Goal: Transaction & Acquisition: Purchase product/service

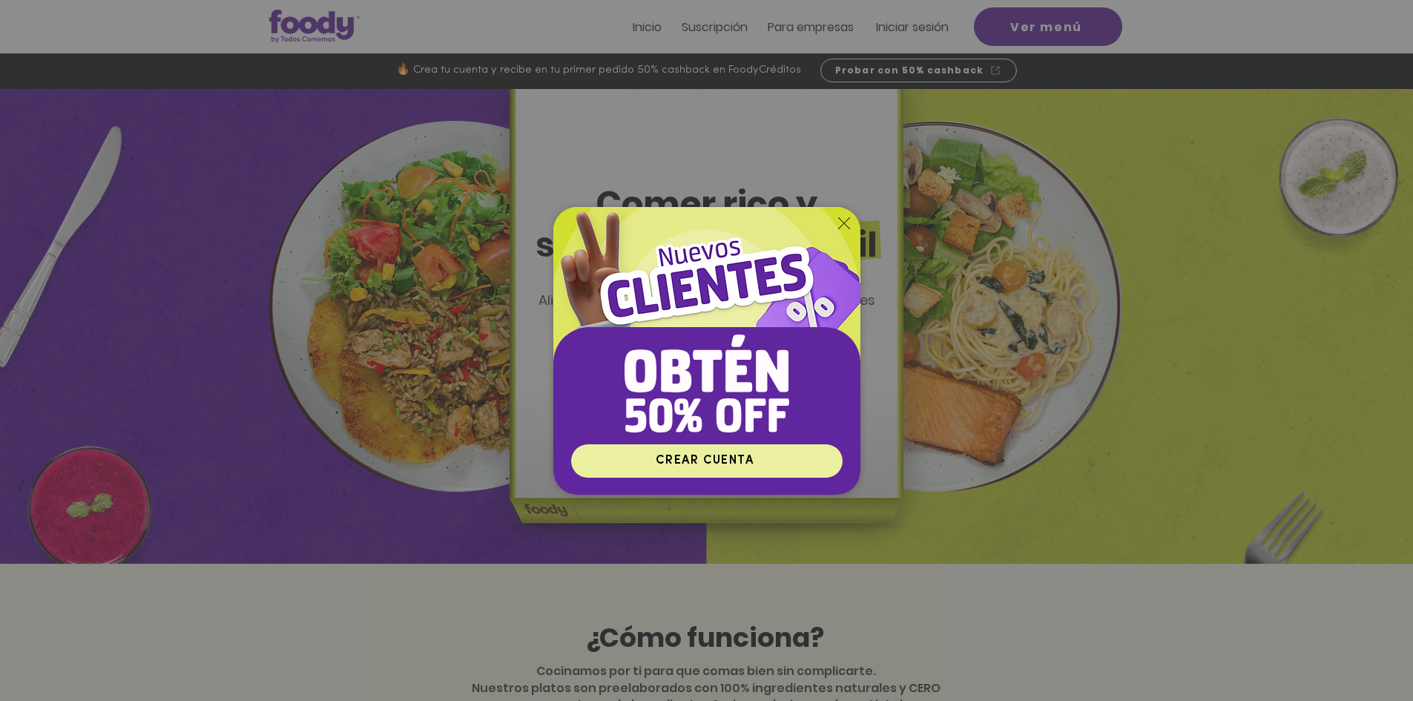
click at [732, 460] on span "CREAR CUENTA" at bounding box center [705, 461] width 98 height 12
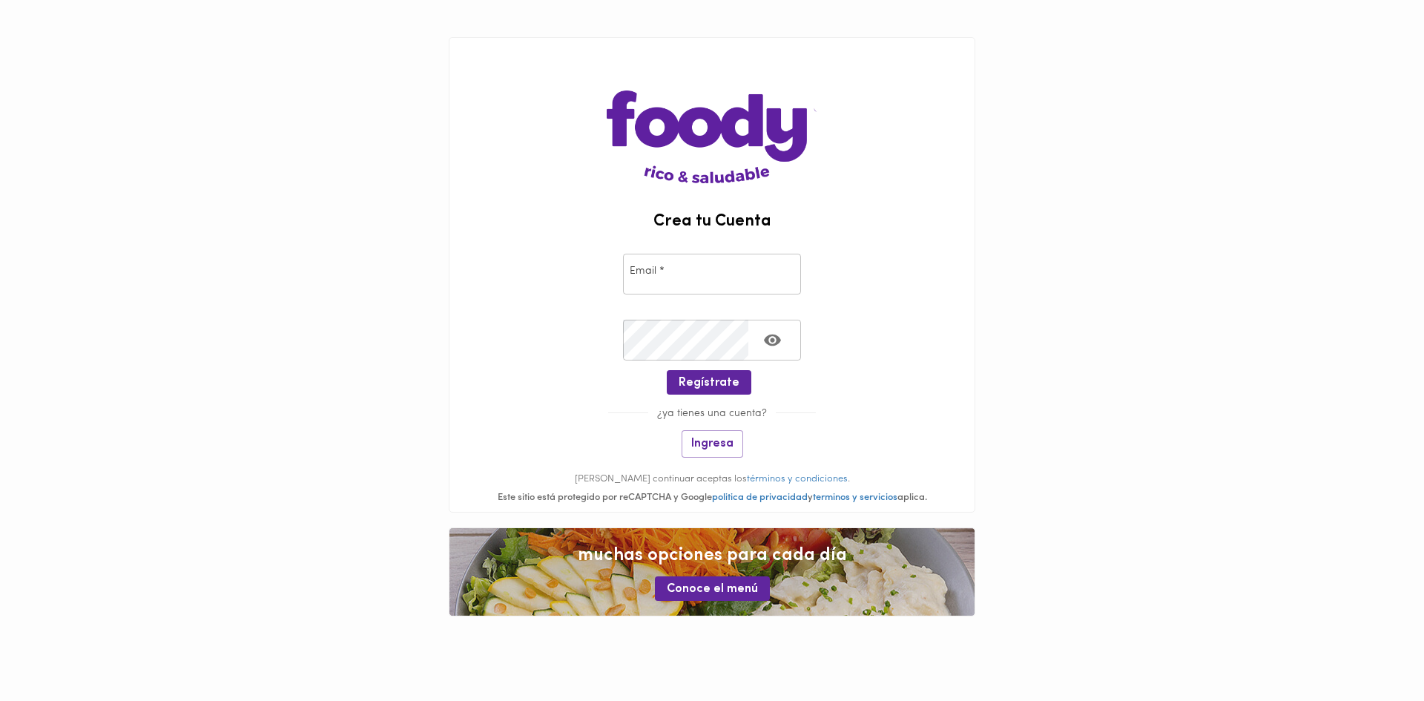
click at [737, 269] on input "email" at bounding box center [712, 274] width 178 height 41
type input "jmam13@gmail.com"
click at [720, 381] on span "Regístrate" at bounding box center [709, 383] width 61 height 14
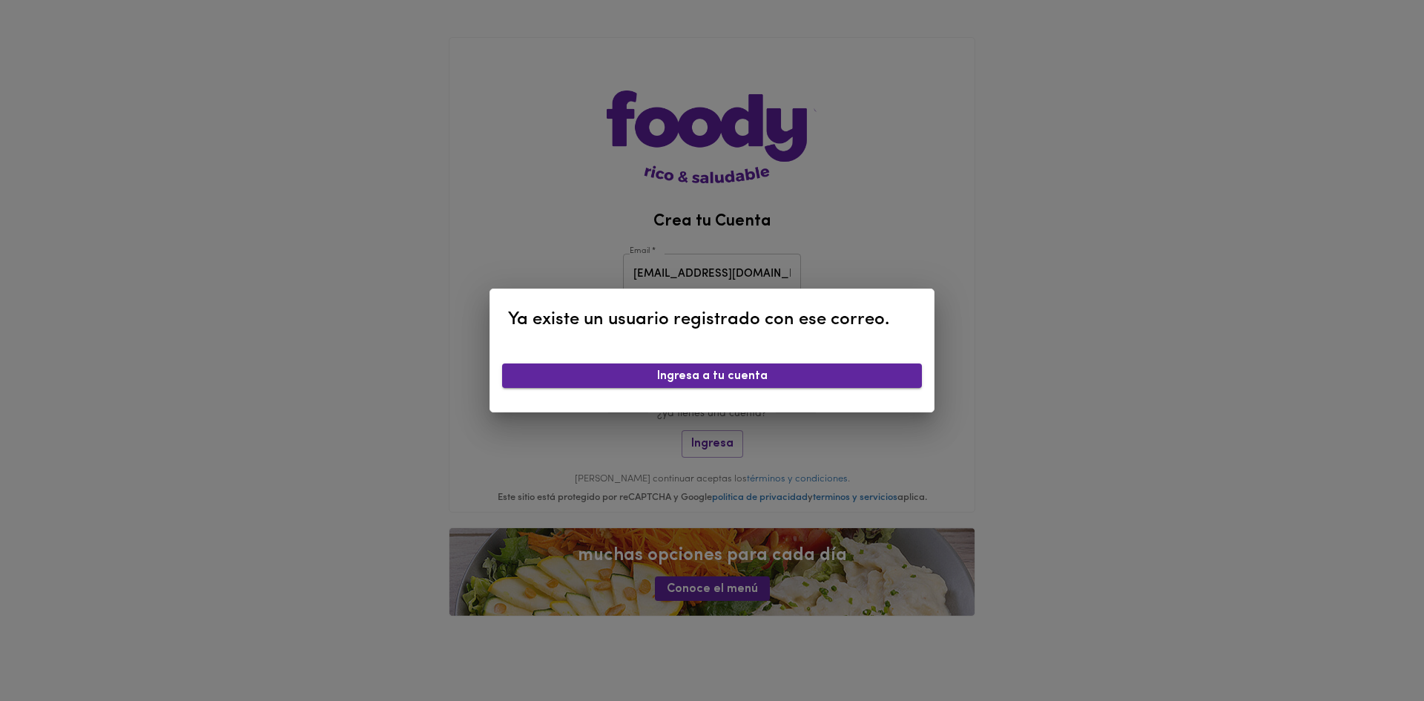
click at [796, 373] on span "Ingresa a tu cuenta" at bounding box center [712, 376] width 396 height 14
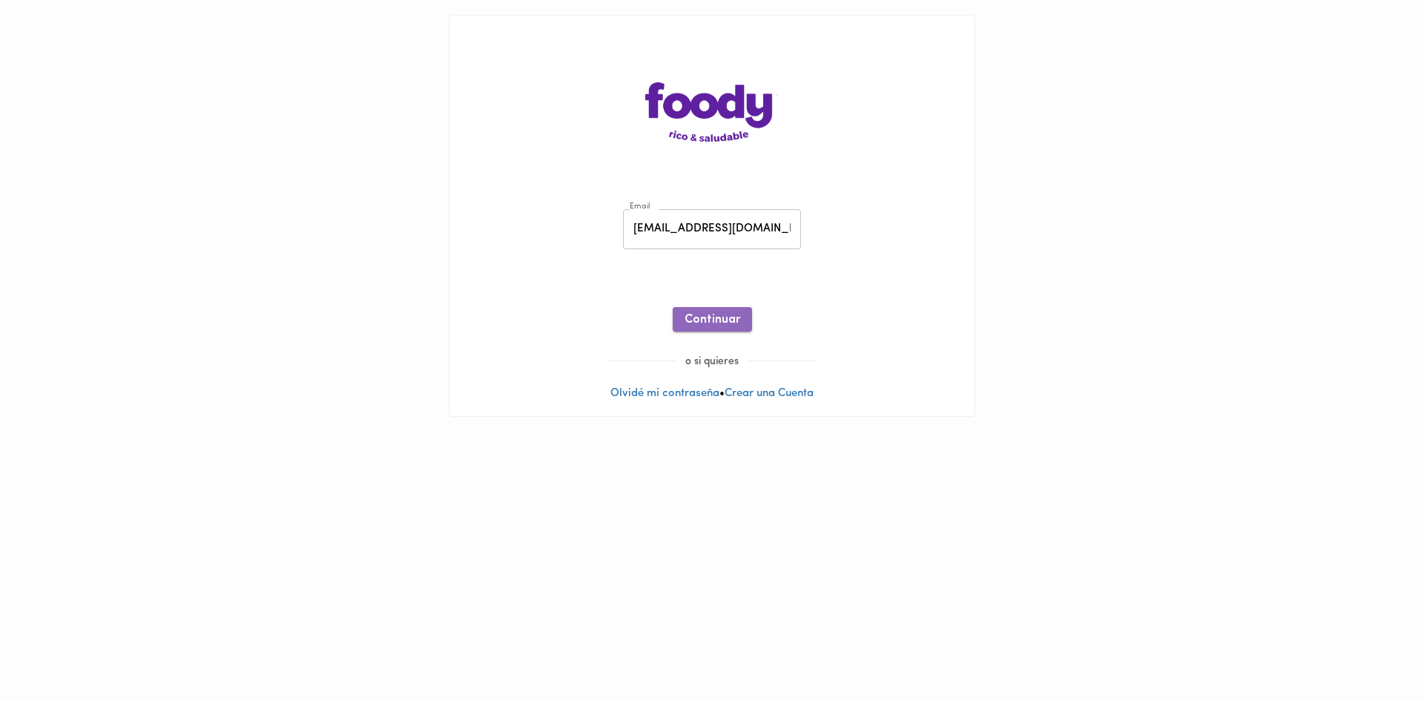
click at [734, 320] on span "Continuar" at bounding box center [713, 320] width 56 height 14
click at [725, 323] on span "Ingresar" at bounding box center [712, 320] width 47 height 14
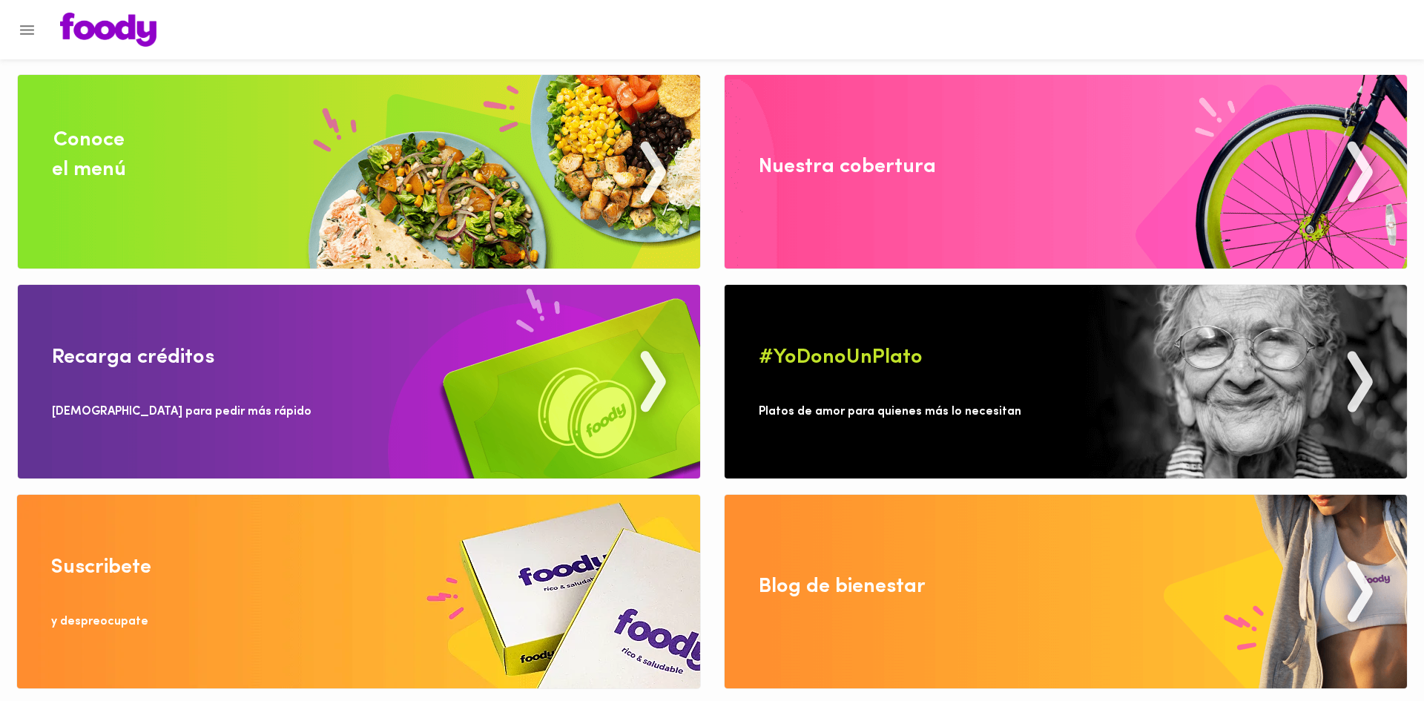
click at [653, 386] on img at bounding box center [359, 382] width 682 height 194
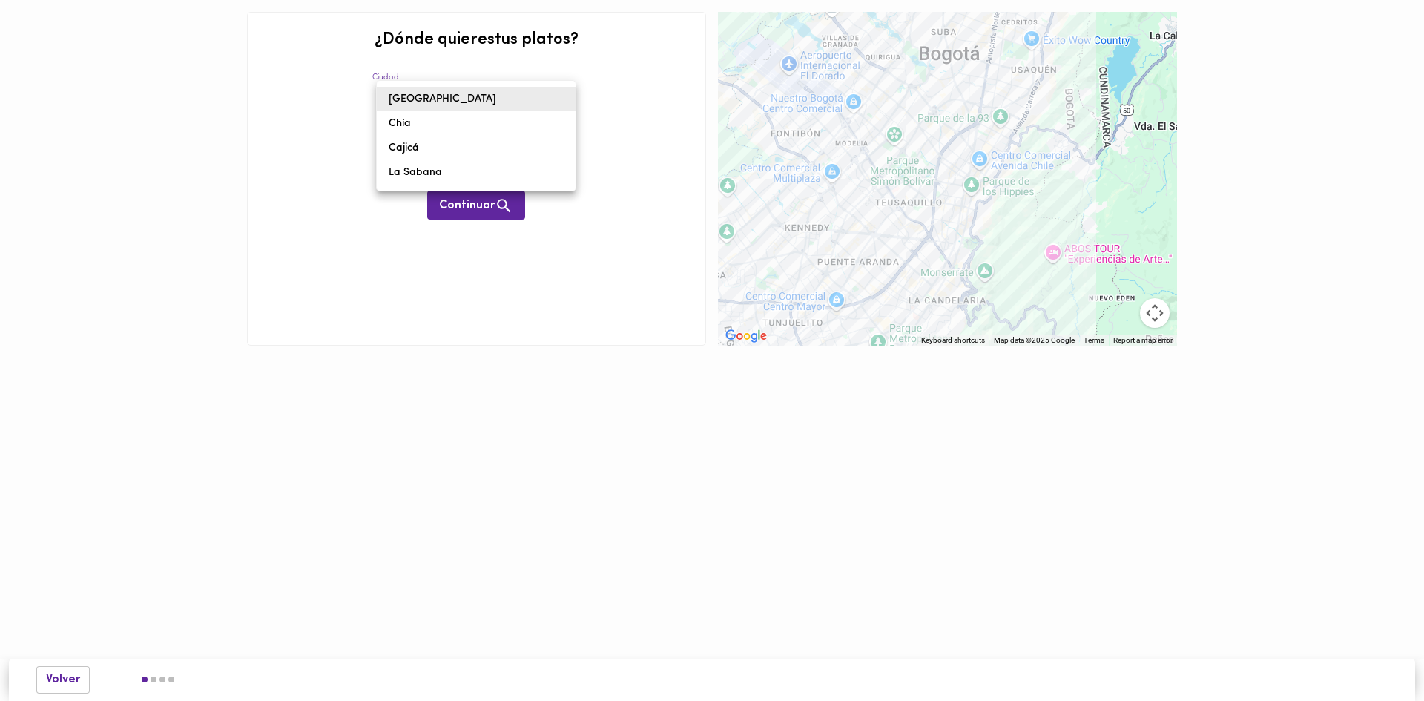
click at [567, 96] on body "0cAFcWeA7SmAfTEC26aL7nCc-va-RnV6sCsmwCz3WAQ7uC_S5QCsBO36xdr4DfmGfQSiqM-Rqc5XkbP…" at bounding box center [712, 195] width 1424 height 390
drag, startPoint x: 425, startPoint y: 99, endPoint x: 475, endPoint y: 114, distance: 52.8
click at [427, 100] on li "[GEOGRAPHIC_DATA]" at bounding box center [476, 99] width 199 height 24
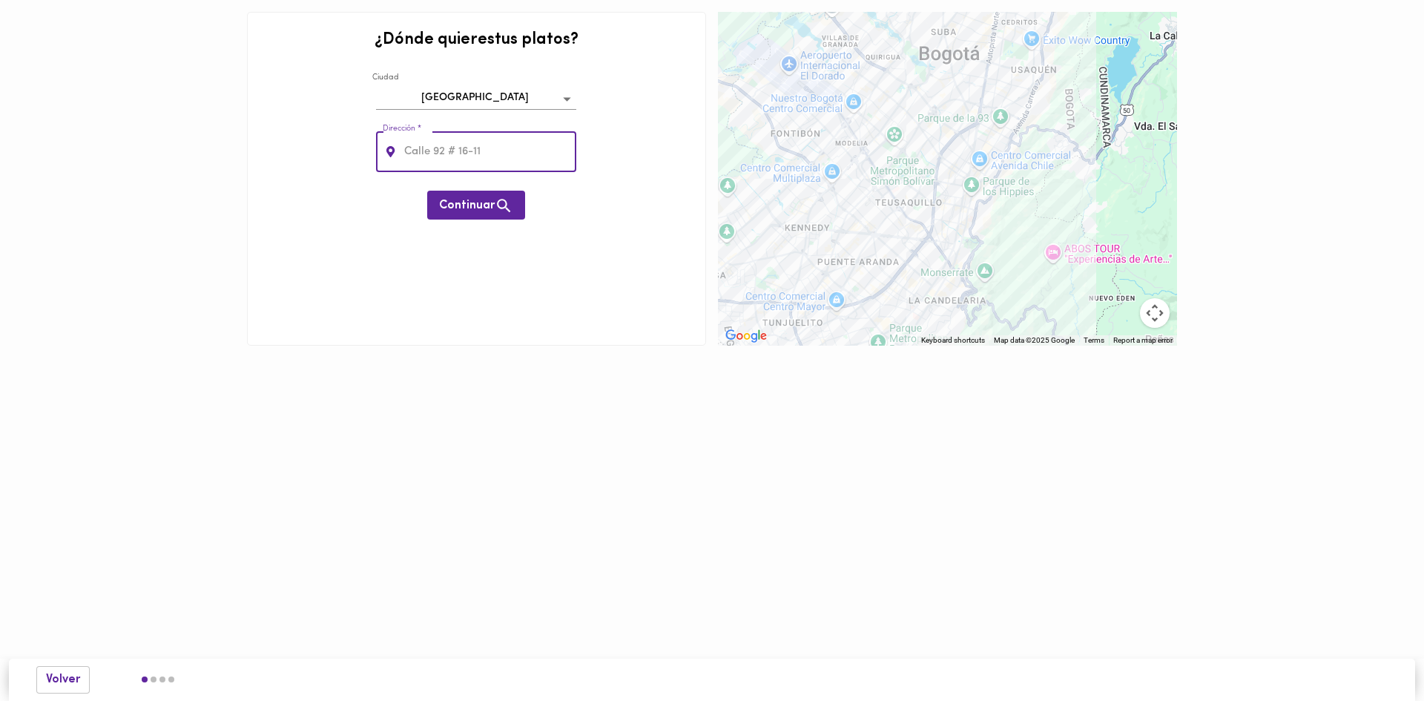
click at [503, 151] on input "text" at bounding box center [489, 151] width 176 height 41
click at [479, 208] on span "Continuar" at bounding box center [476, 206] width 74 height 19
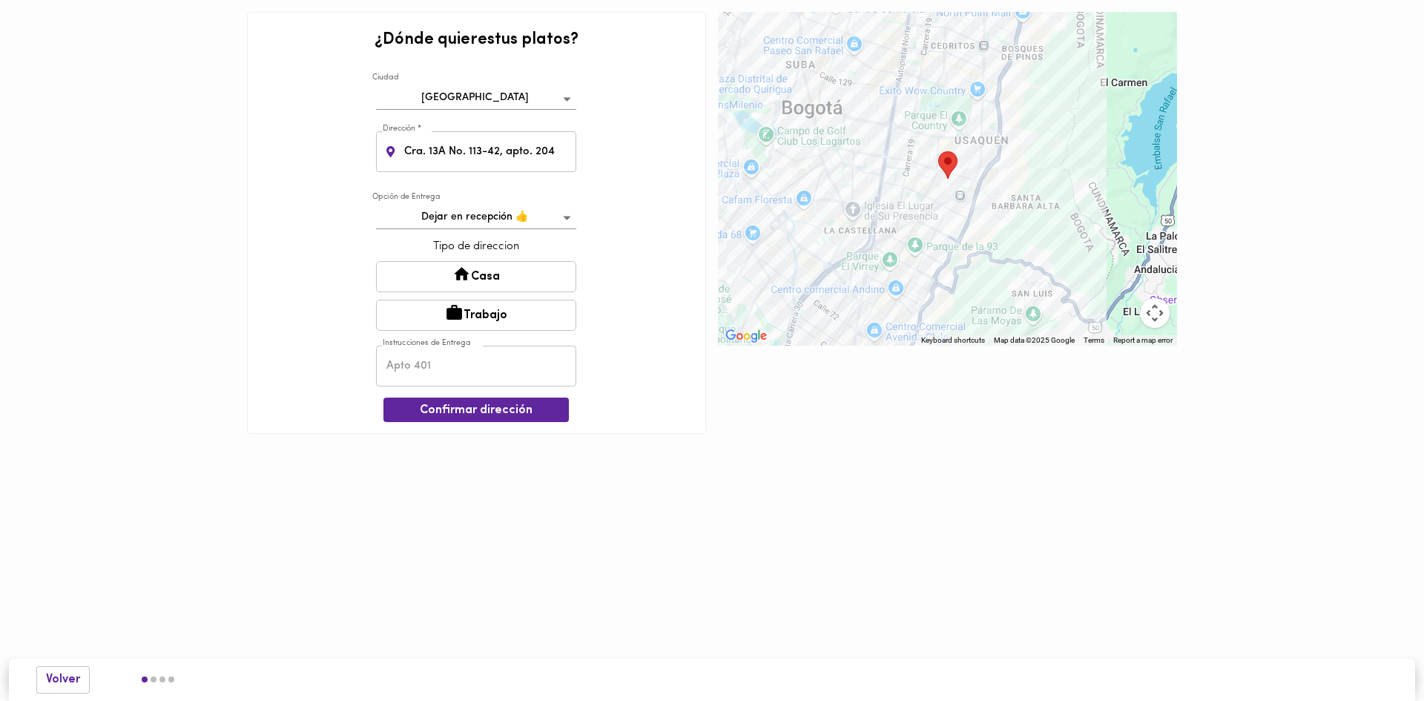
click at [513, 276] on button "Casa" at bounding box center [476, 276] width 200 height 31
click at [560, 154] on input "Cra. 13A No. 113-42, apto. 204" at bounding box center [489, 151] width 176 height 41
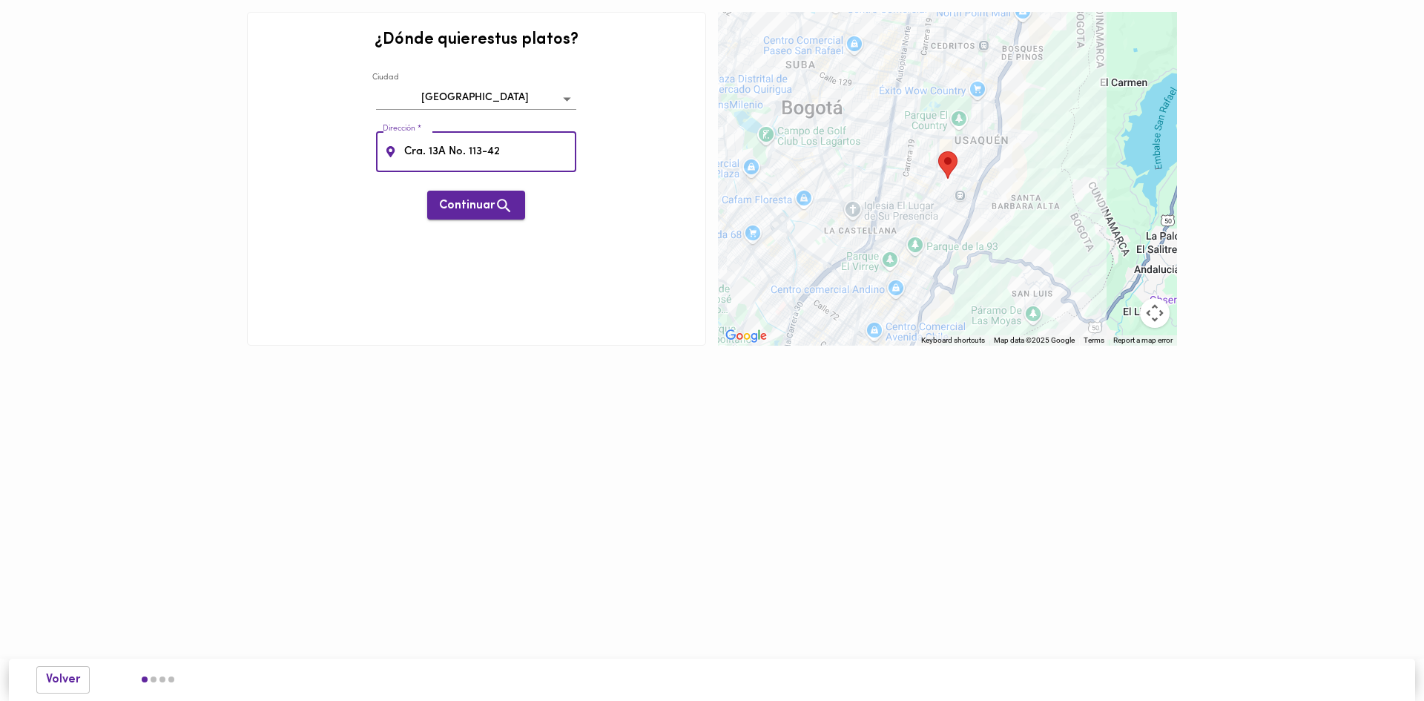
type input "Cra. 13A No. 113-42"
click at [455, 205] on span "Continuar" at bounding box center [476, 206] width 74 height 19
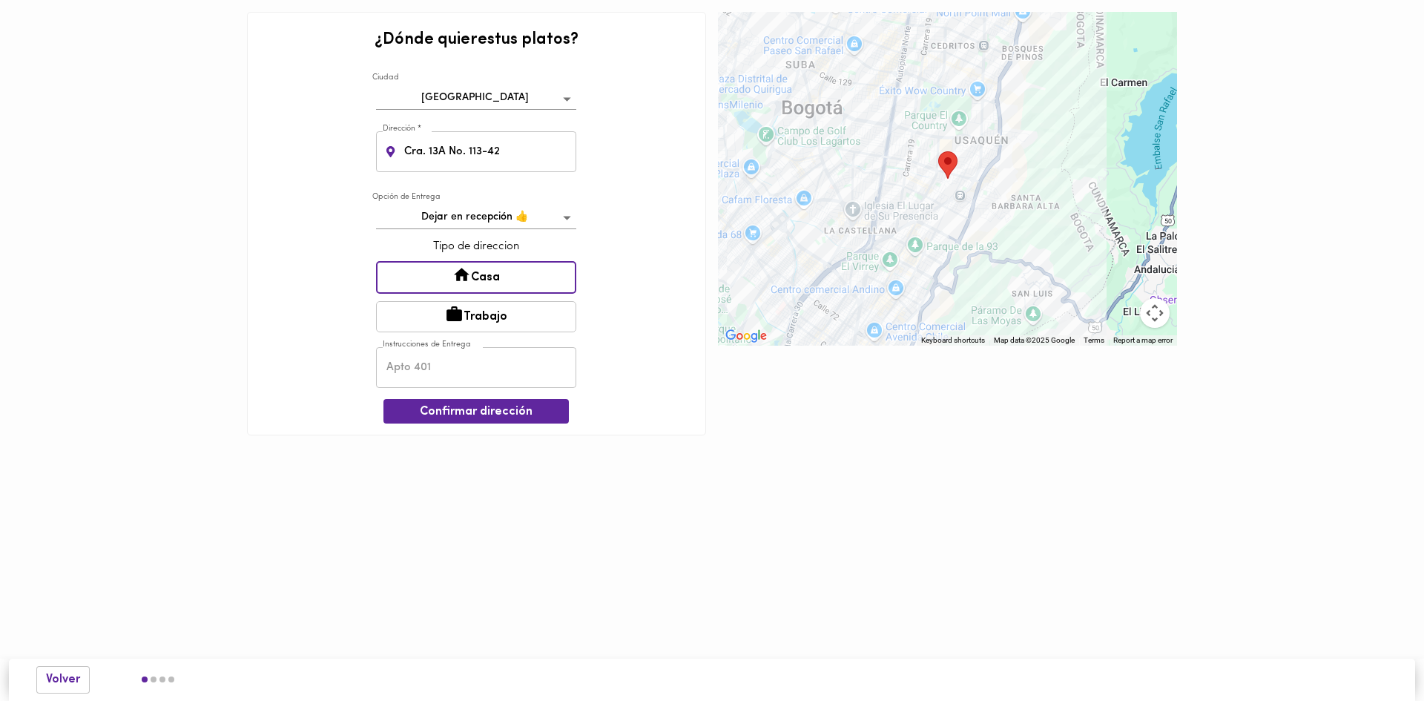
click at [522, 278] on button "Casa" at bounding box center [476, 277] width 200 height 33
click at [568, 219] on body "0cAFcWeA7SmAfTEC26aL7nCc-va-RnV6sCsmwCz3WAQ7uC_S5QCsBO36xdr4DfmGfQSiqM-Rqc5XkbP…" at bounding box center [712, 240] width 1424 height 480
click at [622, 214] on div at bounding box center [712, 350] width 1424 height 701
drag, startPoint x: 486, startPoint y: 368, endPoint x: 496, endPoint y: 363, distance: 11.3
click at [487, 366] on input "text" at bounding box center [476, 367] width 200 height 41
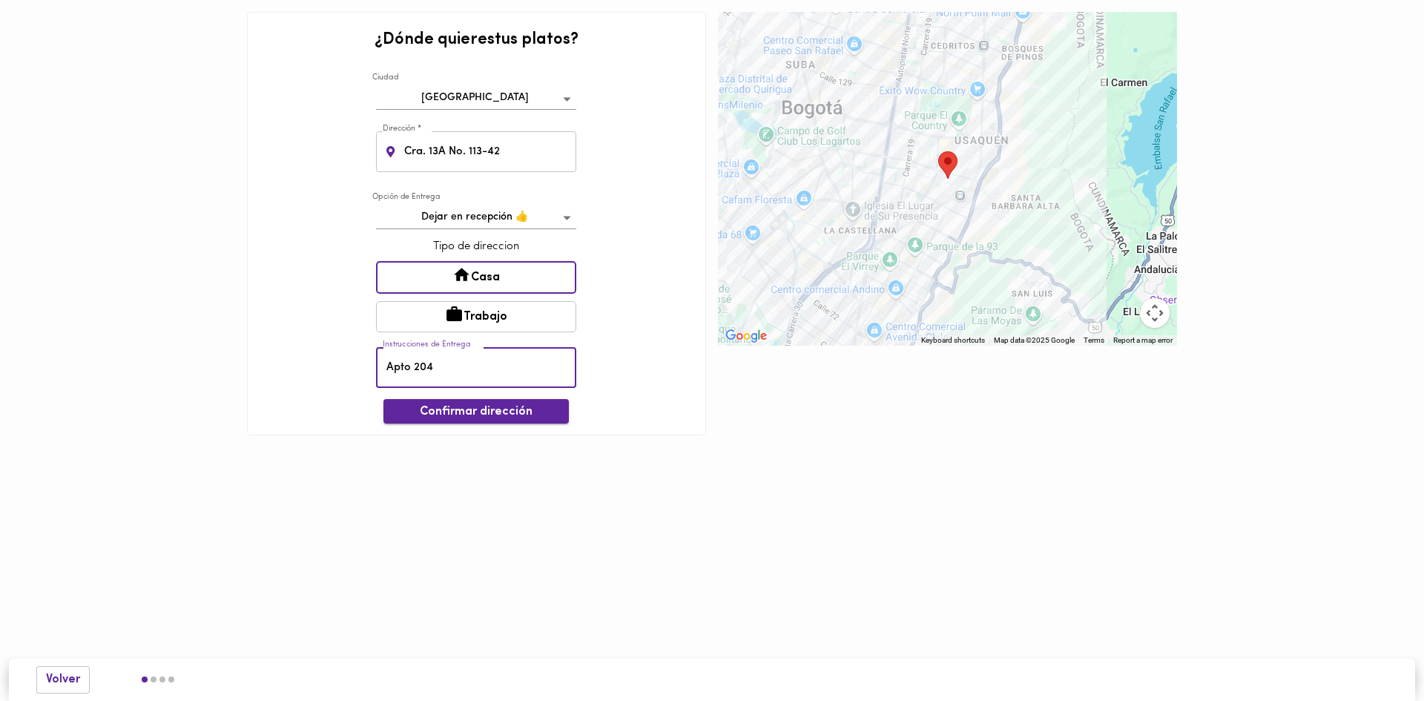
type input "Apto 204"
click at [526, 414] on span "Confirmar dirección" at bounding box center [476, 412] width 162 height 14
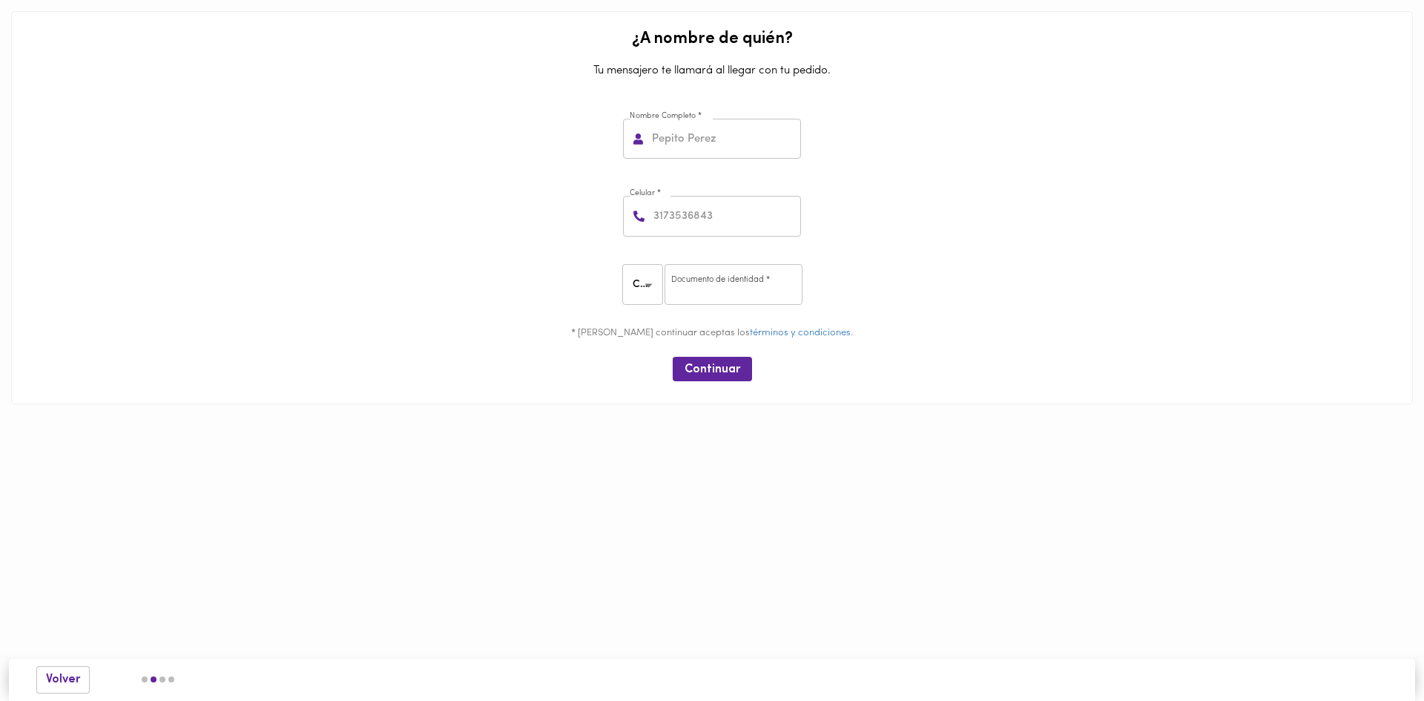
click at [765, 140] on input "text" at bounding box center [725, 139] width 152 height 41
type input "Juan Andrade"
click at [728, 214] on input "number" at bounding box center [726, 216] width 151 height 41
type input "3112762939"
click at [652, 287] on body "0cAFcWeA7SmAfTEC26aL7nCc-va-RnV6sCsmwCz3WAQ7uC_S5QCsBO36xdr4DfmGfQSiqM-Rqc5XkbP…" at bounding box center [712, 224] width 1424 height 449
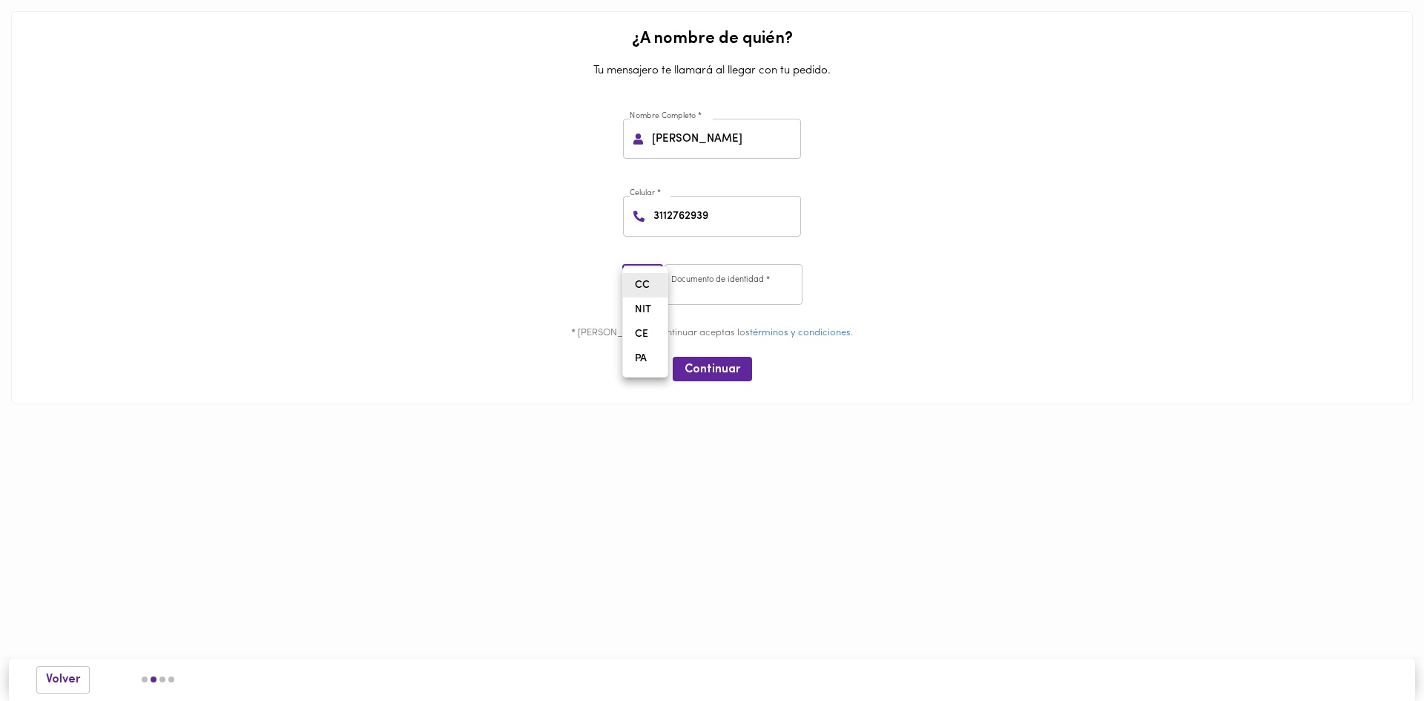
click at [647, 287] on li "CC" at bounding box center [645, 285] width 45 height 24
click at [715, 278] on input "number" at bounding box center [734, 284] width 138 height 41
type input "93394415"
click at [722, 370] on span "Continuar" at bounding box center [713, 370] width 56 height 14
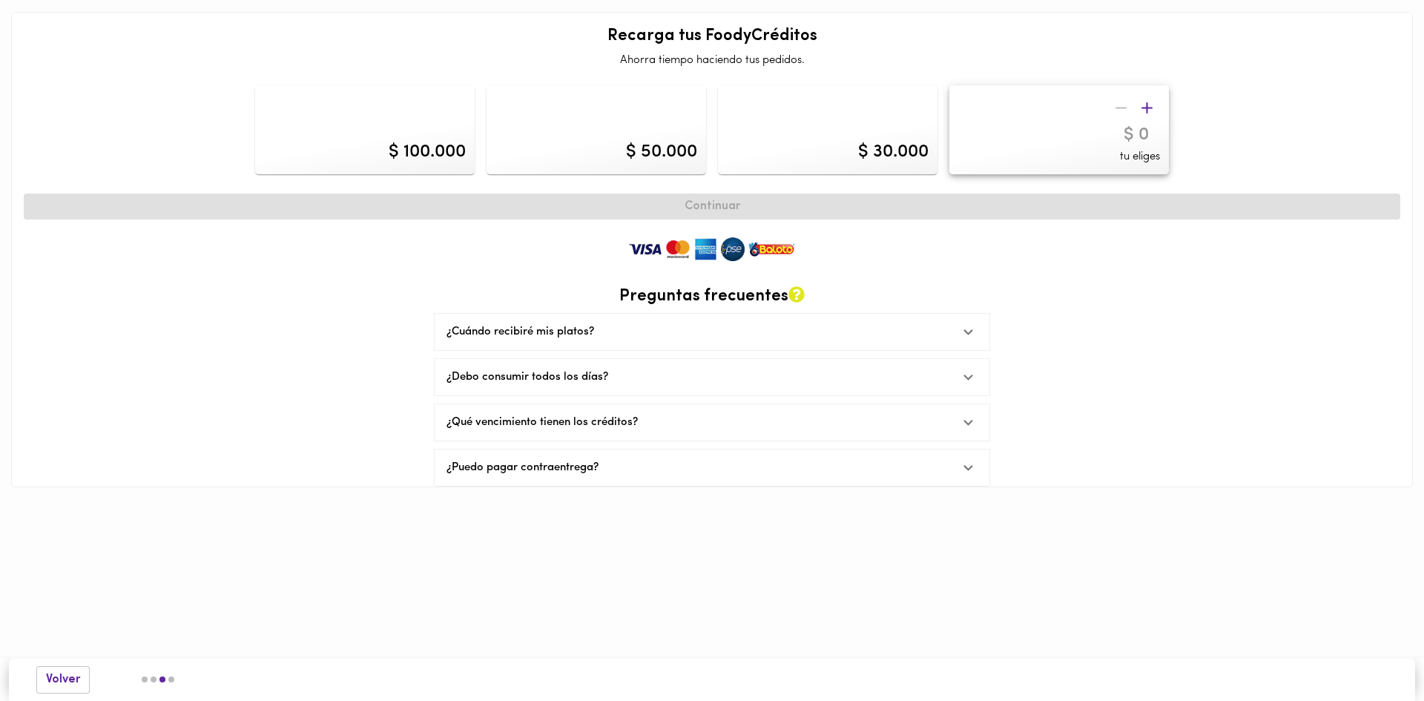
click at [426, 144] on div "$ 100.000" at bounding box center [427, 151] width 77 height 25
type input "100000"
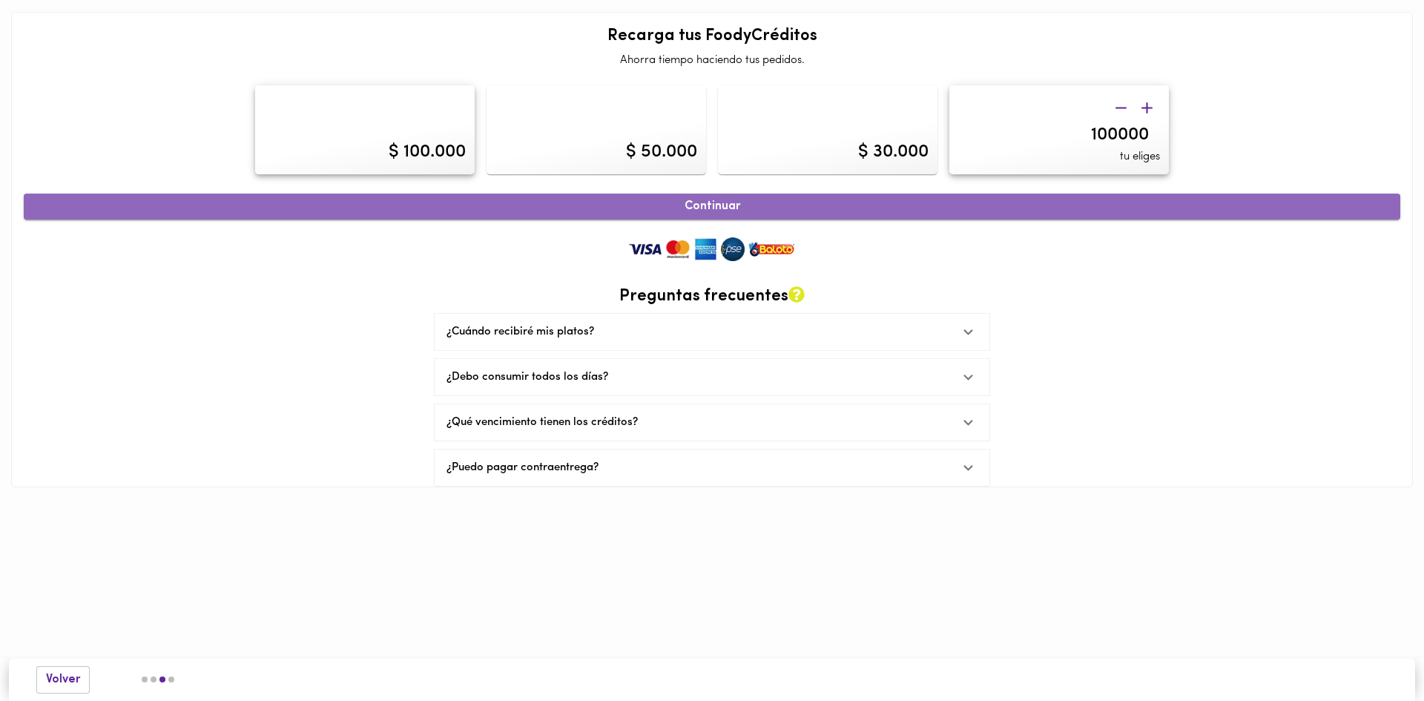
click at [746, 209] on span "Continuar" at bounding box center [712, 207] width 1344 height 14
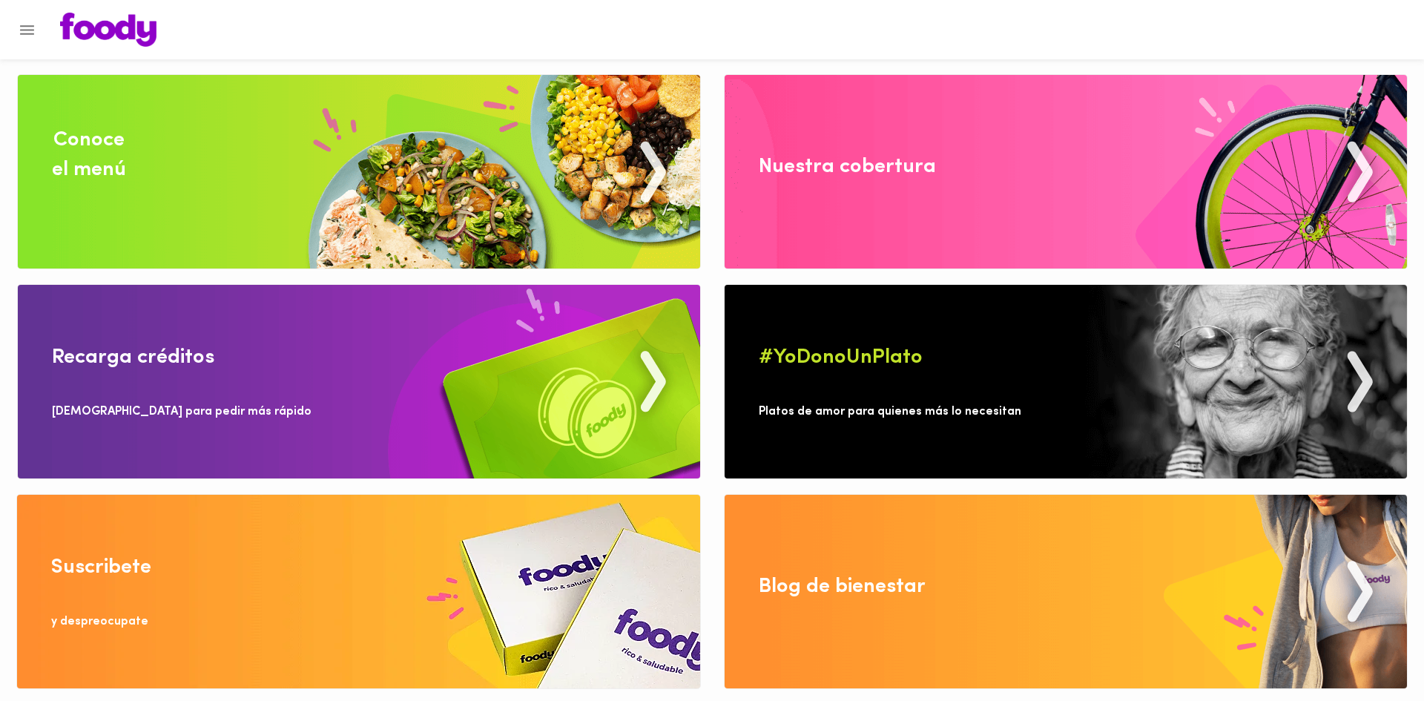
click at [490, 388] on img at bounding box center [359, 382] width 682 height 194
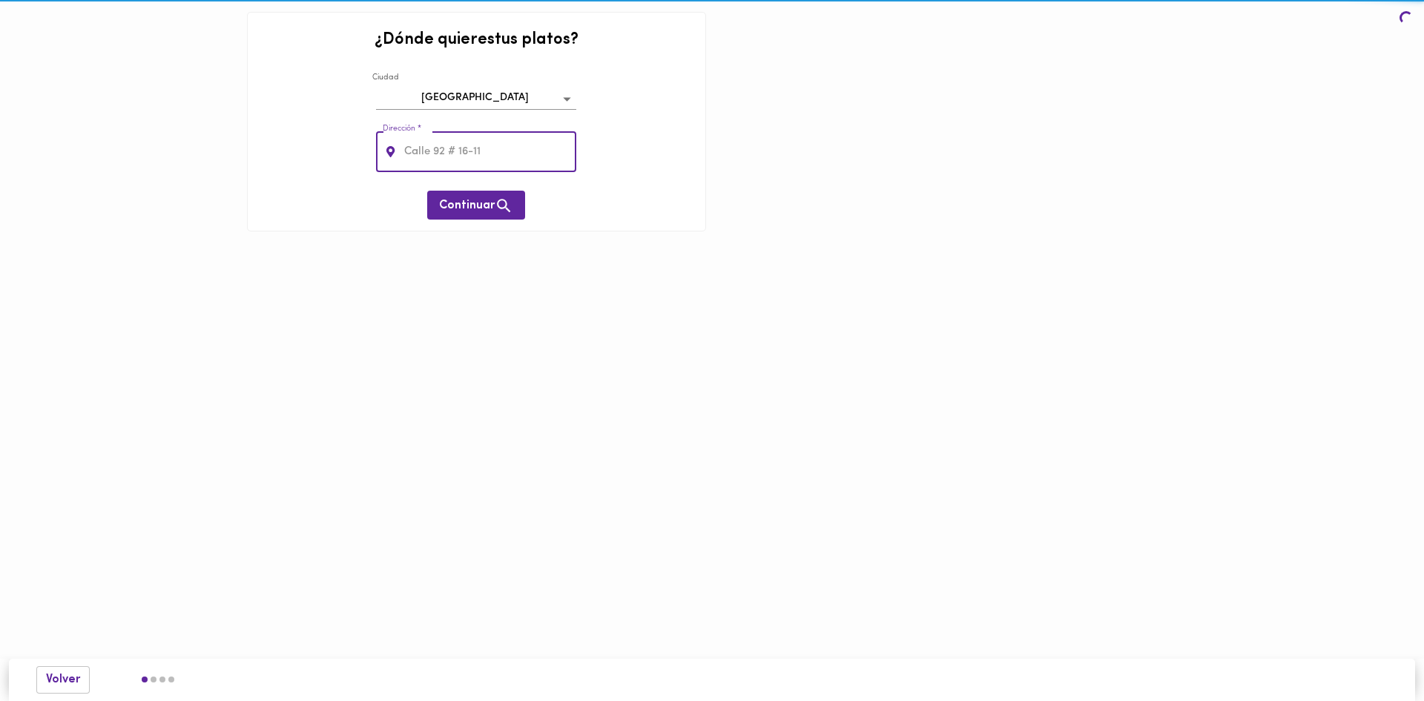
type input "Cra. 13A No. 113-42"
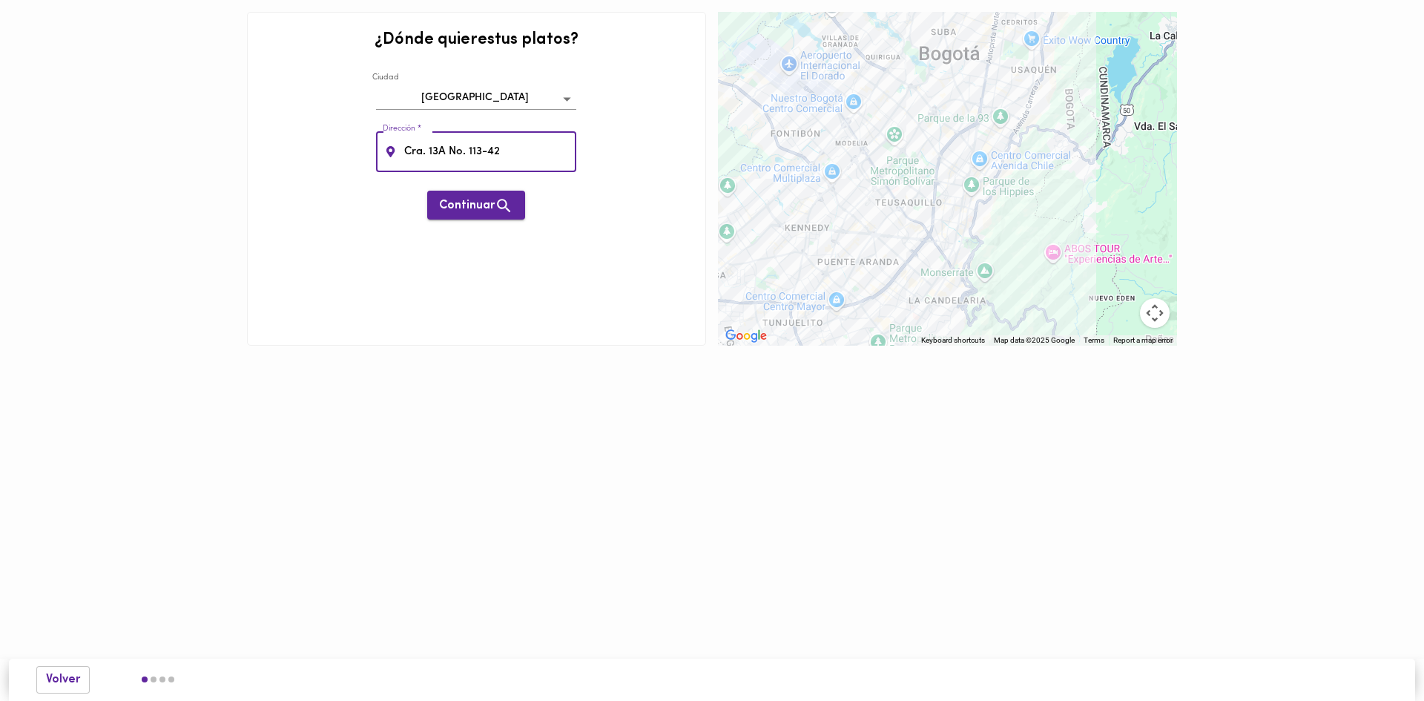
click at [480, 209] on span "Continuar" at bounding box center [476, 206] width 74 height 19
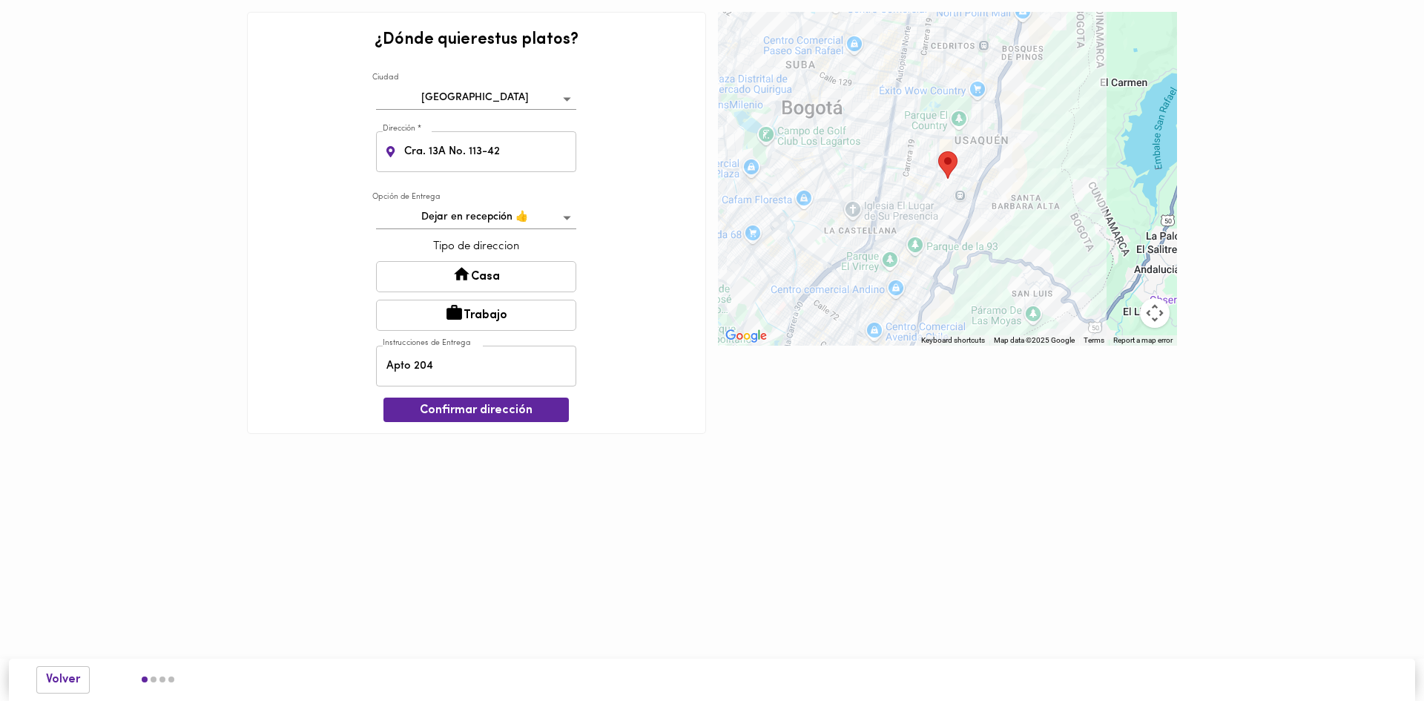
click at [507, 283] on button "Casa" at bounding box center [476, 276] width 200 height 31
click at [554, 411] on span "Confirmar dirección" at bounding box center [476, 412] width 162 height 14
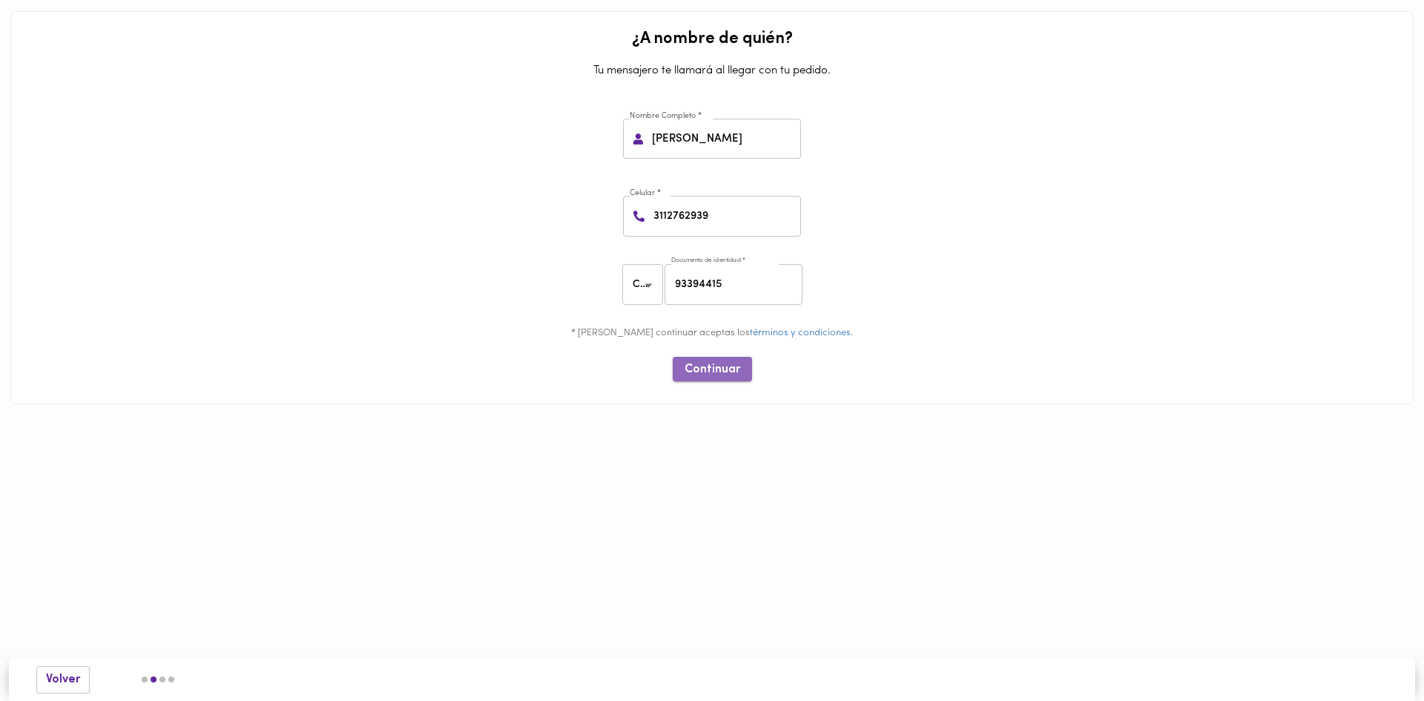
click at [722, 372] on span "Continuar" at bounding box center [713, 370] width 56 height 14
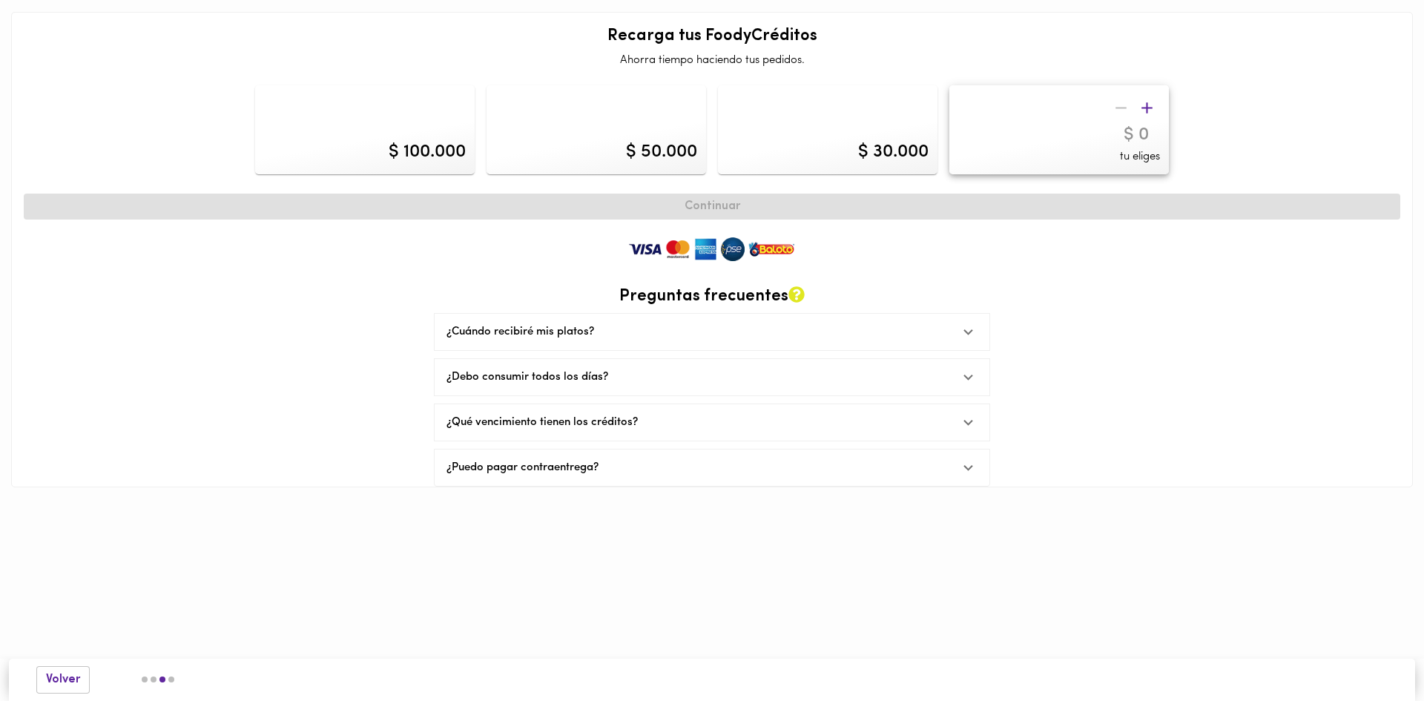
click at [462, 138] on div "$ 100.000" at bounding box center [365, 129] width 220 height 89
type input "100000"
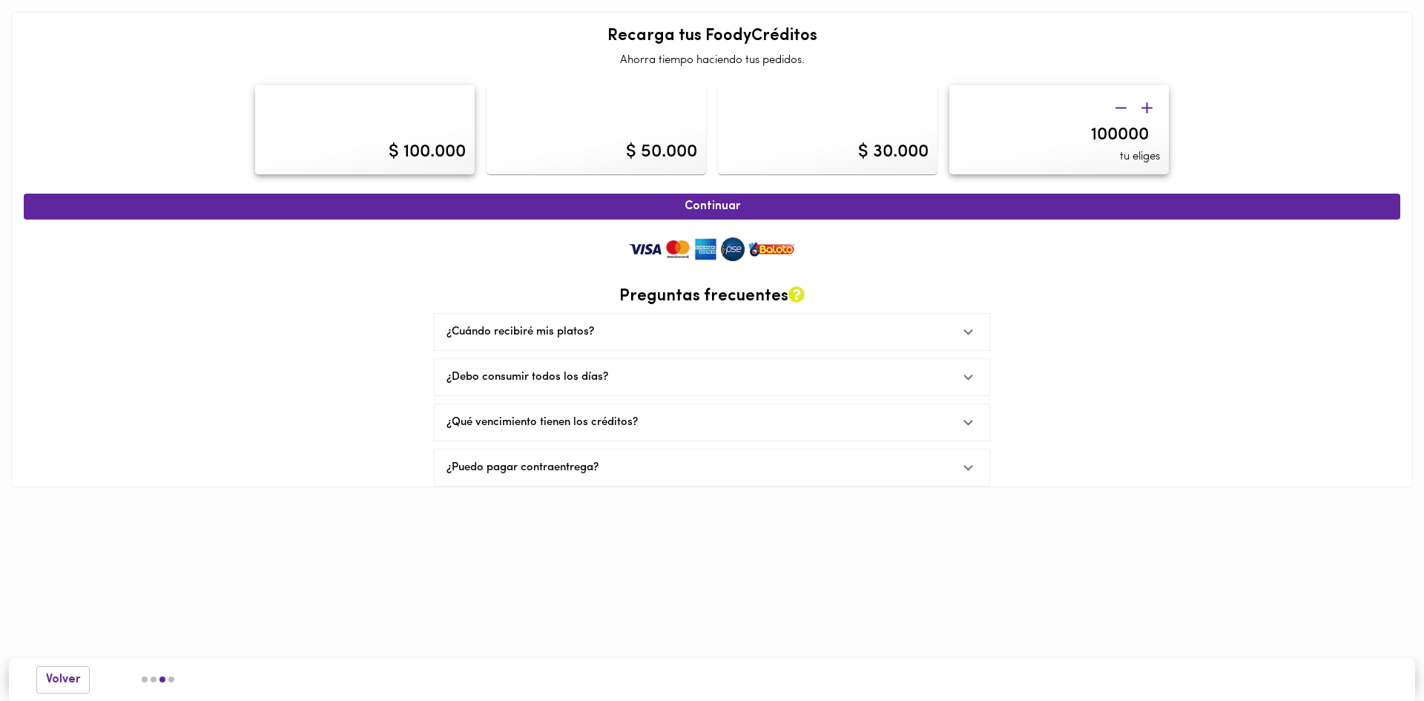
click at [731, 254] on img at bounding box center [712, 249] width 178 height 30
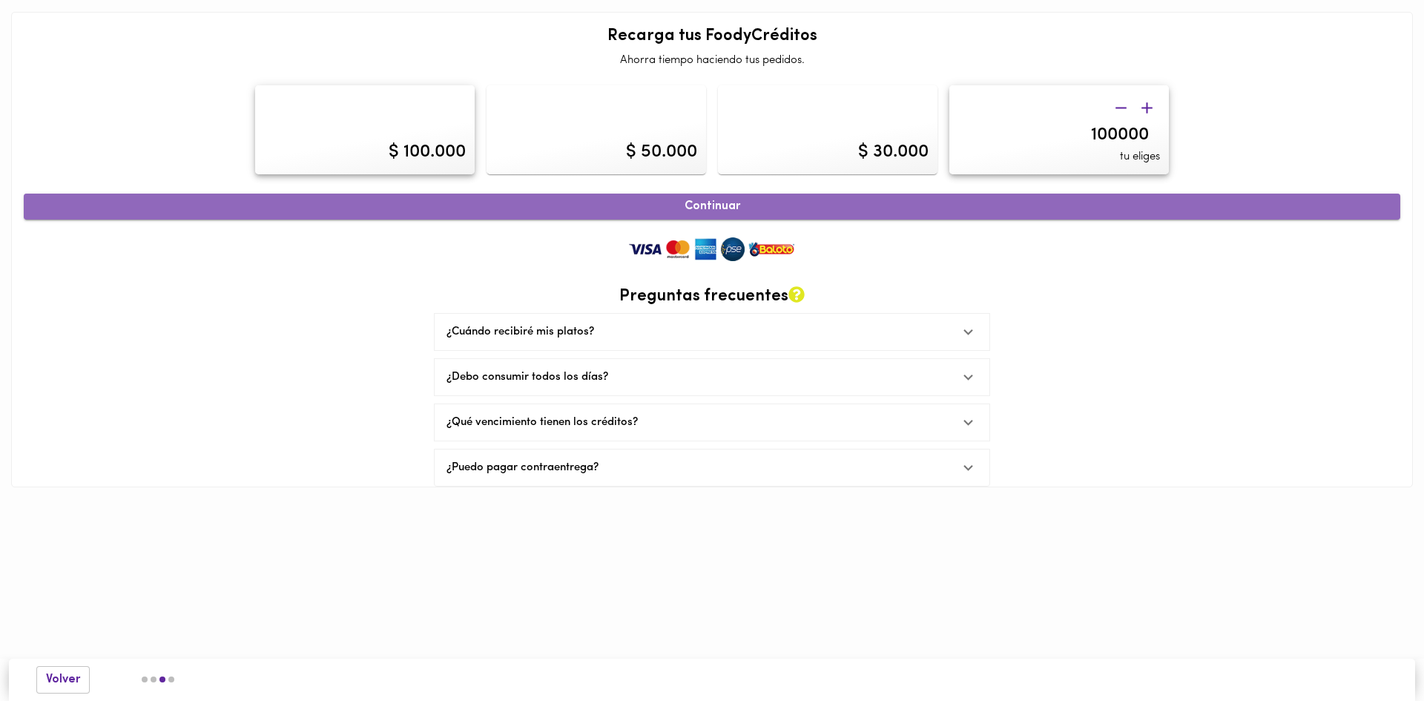
click at [801, 211] on span "Continuar" at bounding box center [712, 207] width 1344 height 14
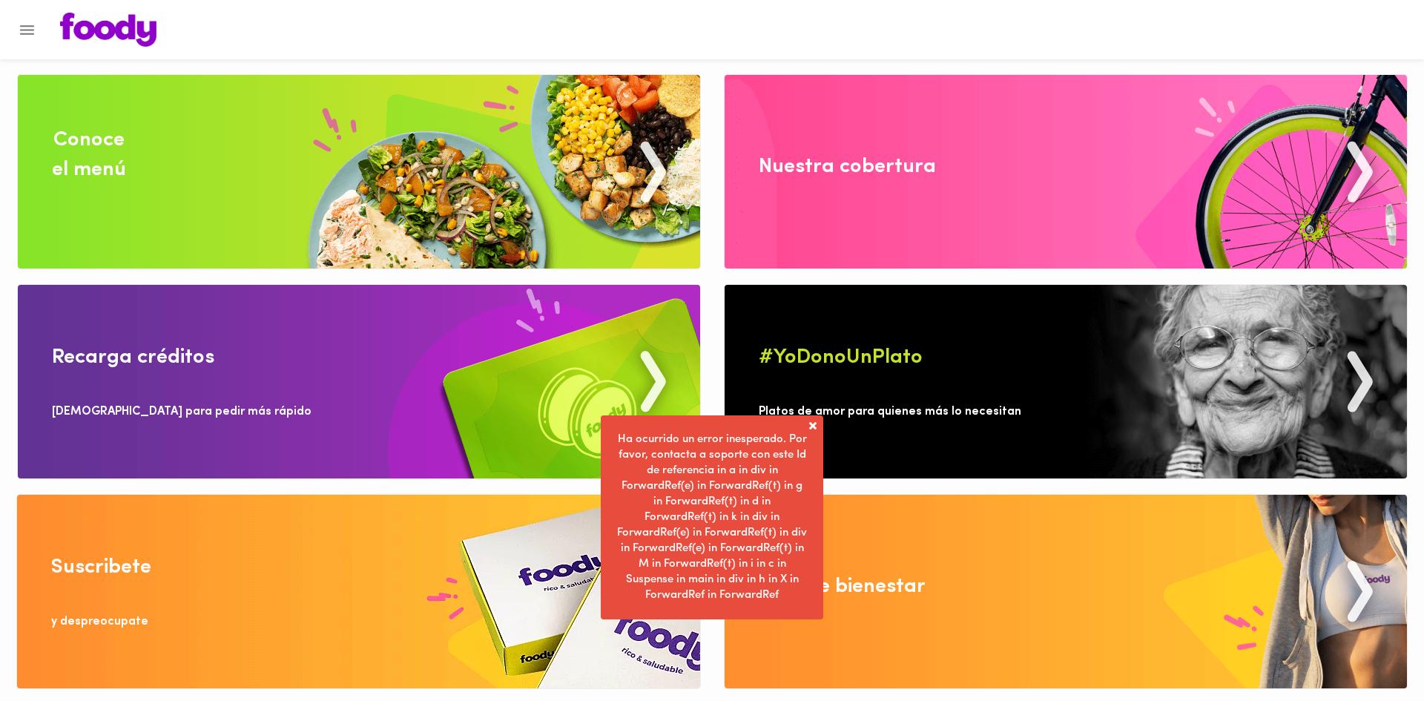
click at [813, 424] on span at bounding box center [813, 425] width 15 height 15
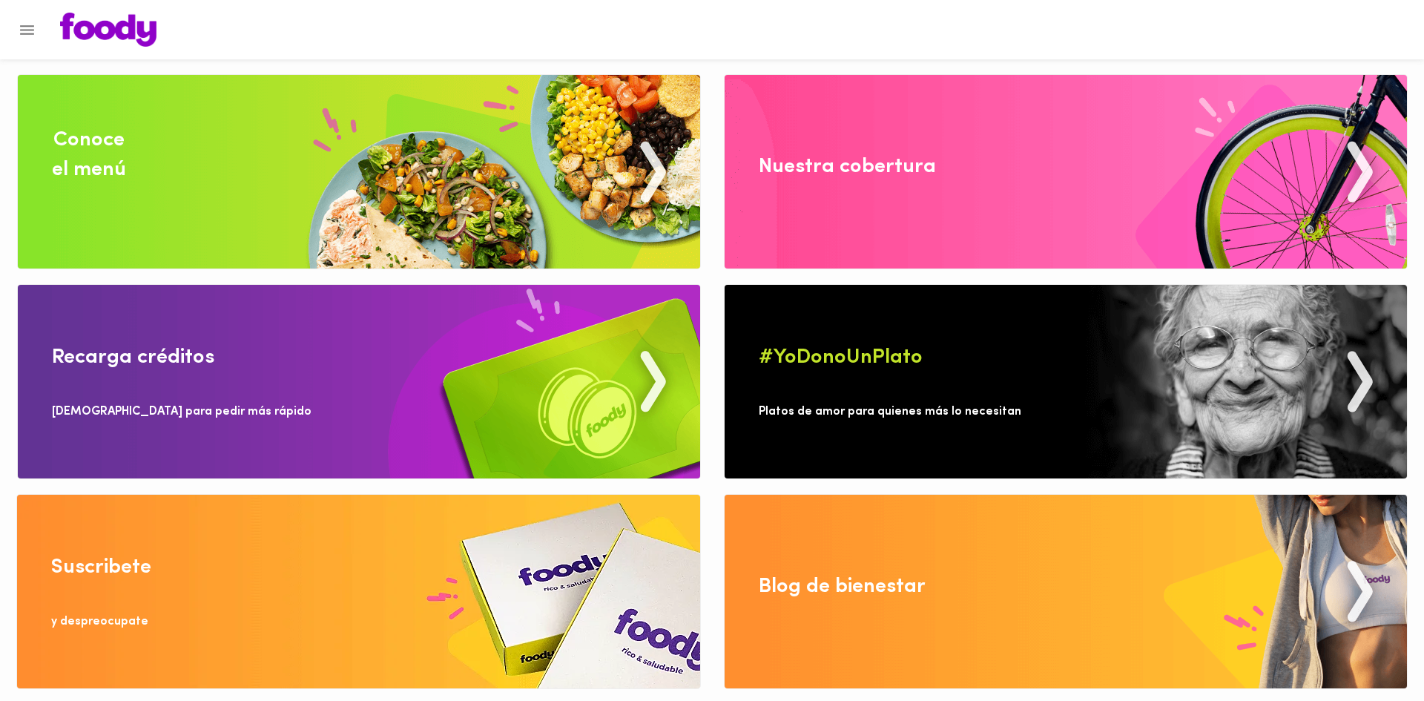
click at [503, 185] on img at bounding box center [359, 172] width 682 height 194
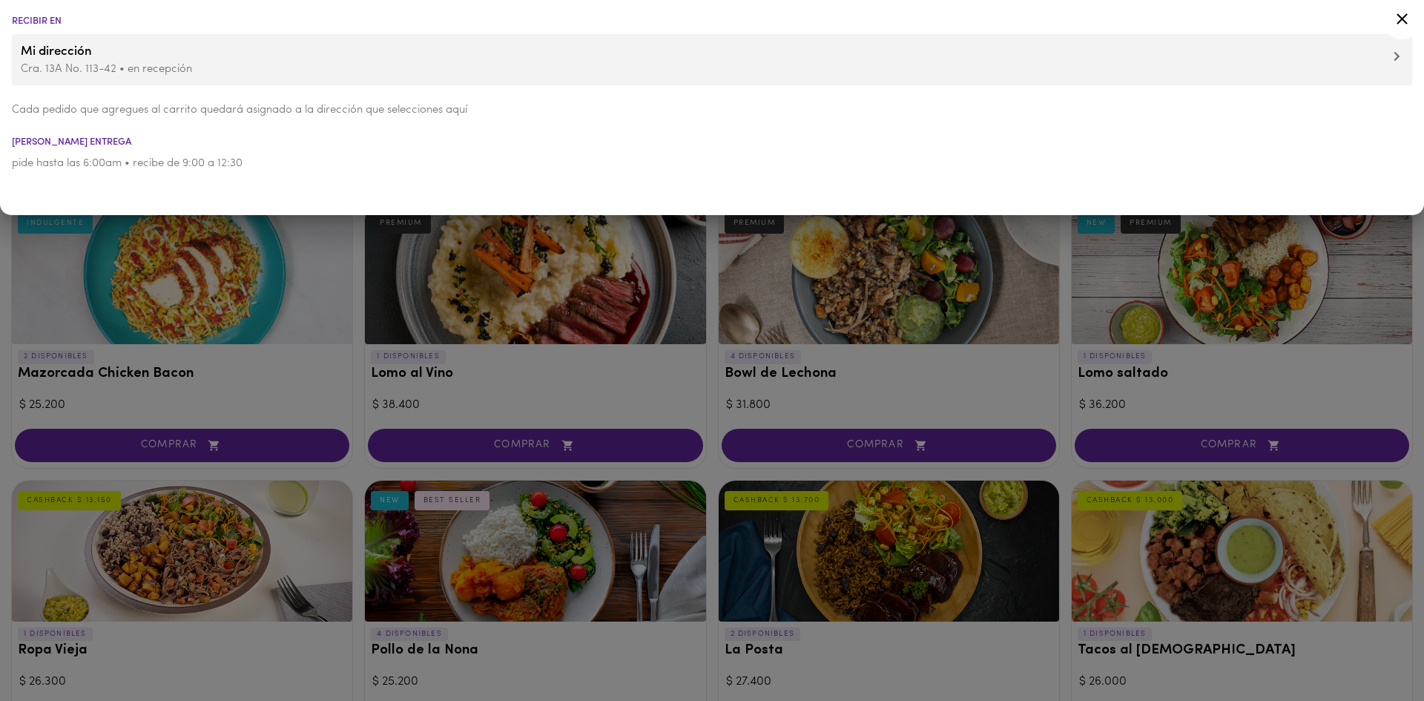
click at [1403, 19] on icon at bounding box center [1402, 18] width 11 height 11
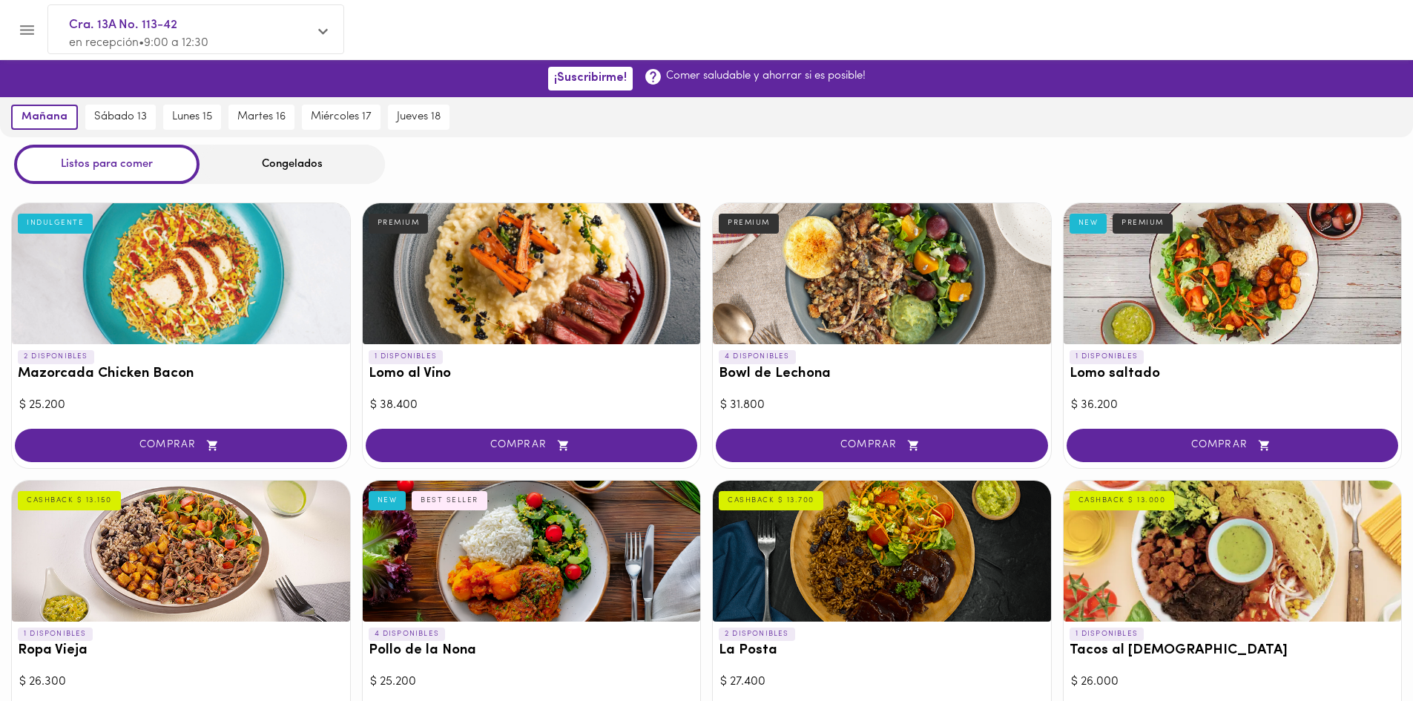
click at [284, 168] on div "Congelados" at bounding box center [292, 164] width 185 height 39
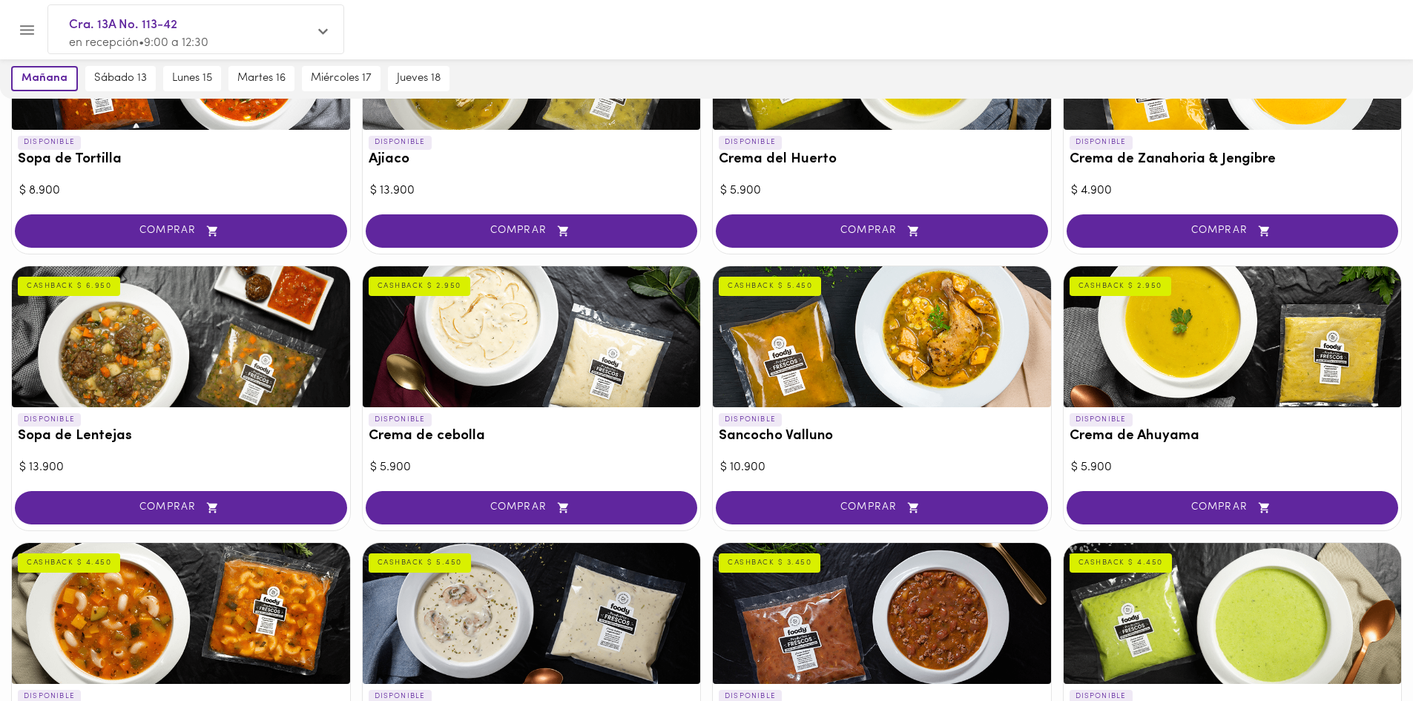
scroll to position [297, 0]
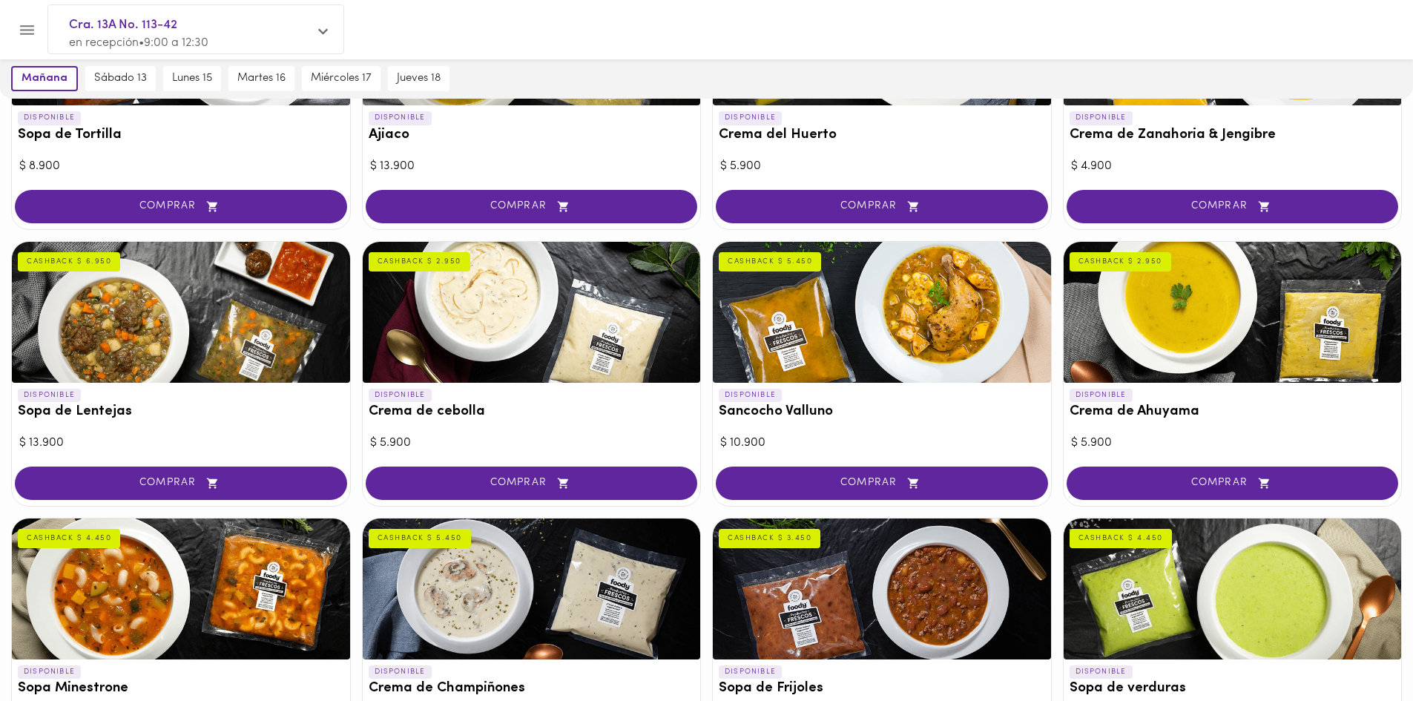
click at [1299, 485] on span "COMPRAR" at bounding box center [1232, 483] width 295 height 13
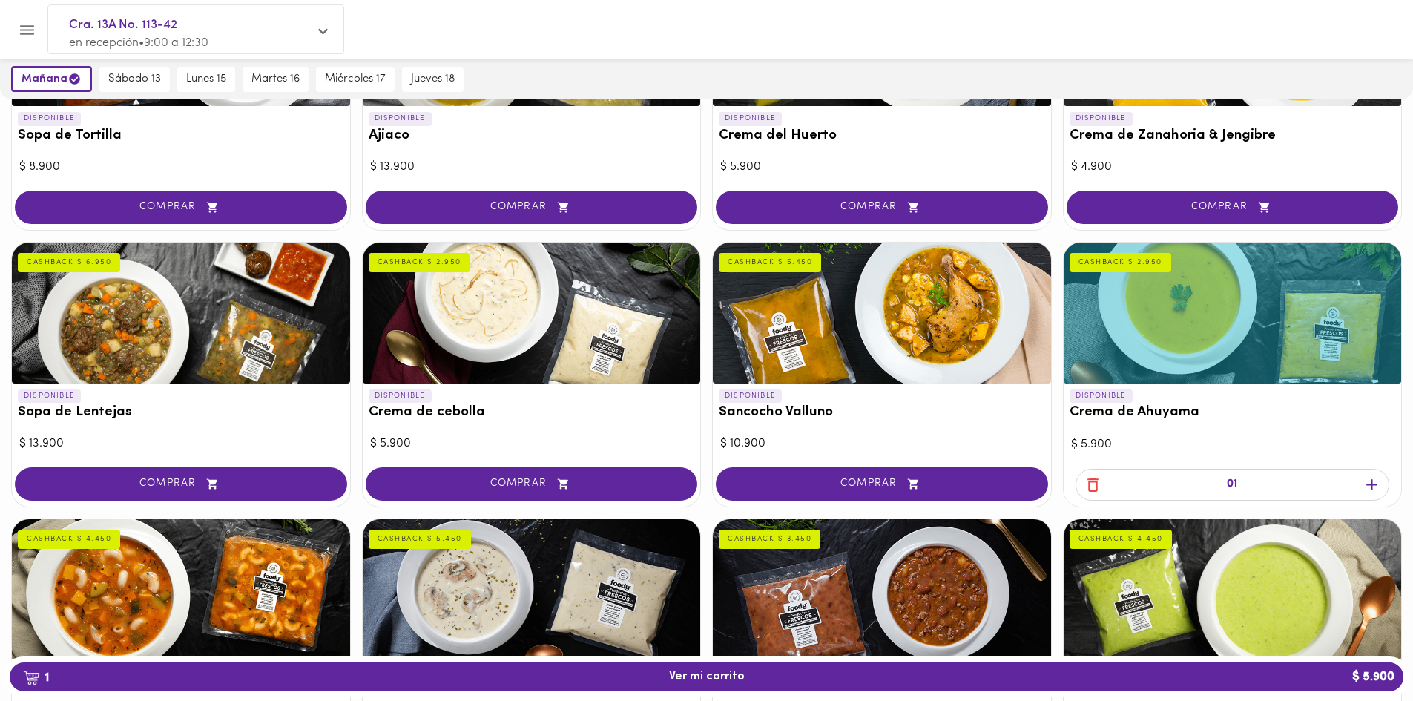
scroll to position [297, 0]
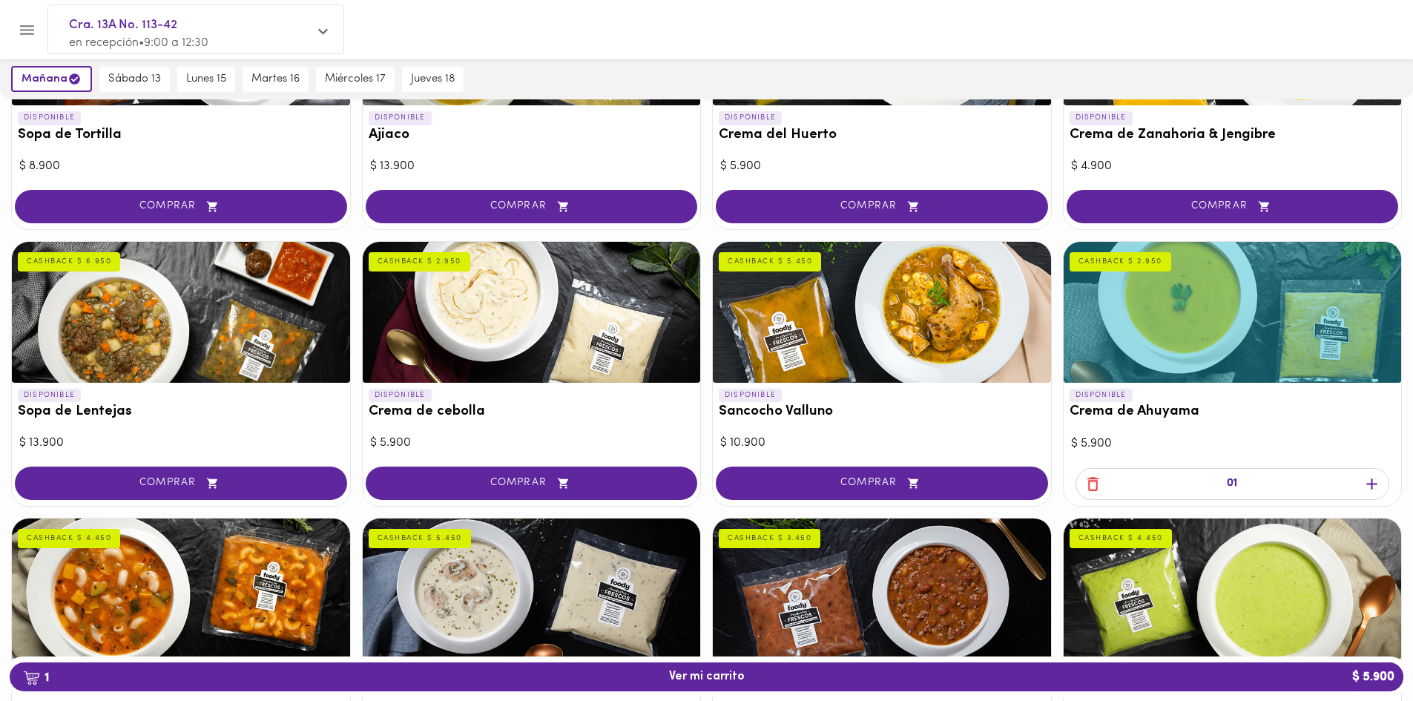
click at [1374, 484] on icon "button" at bounding box center [1371, 483] width 11 height 11
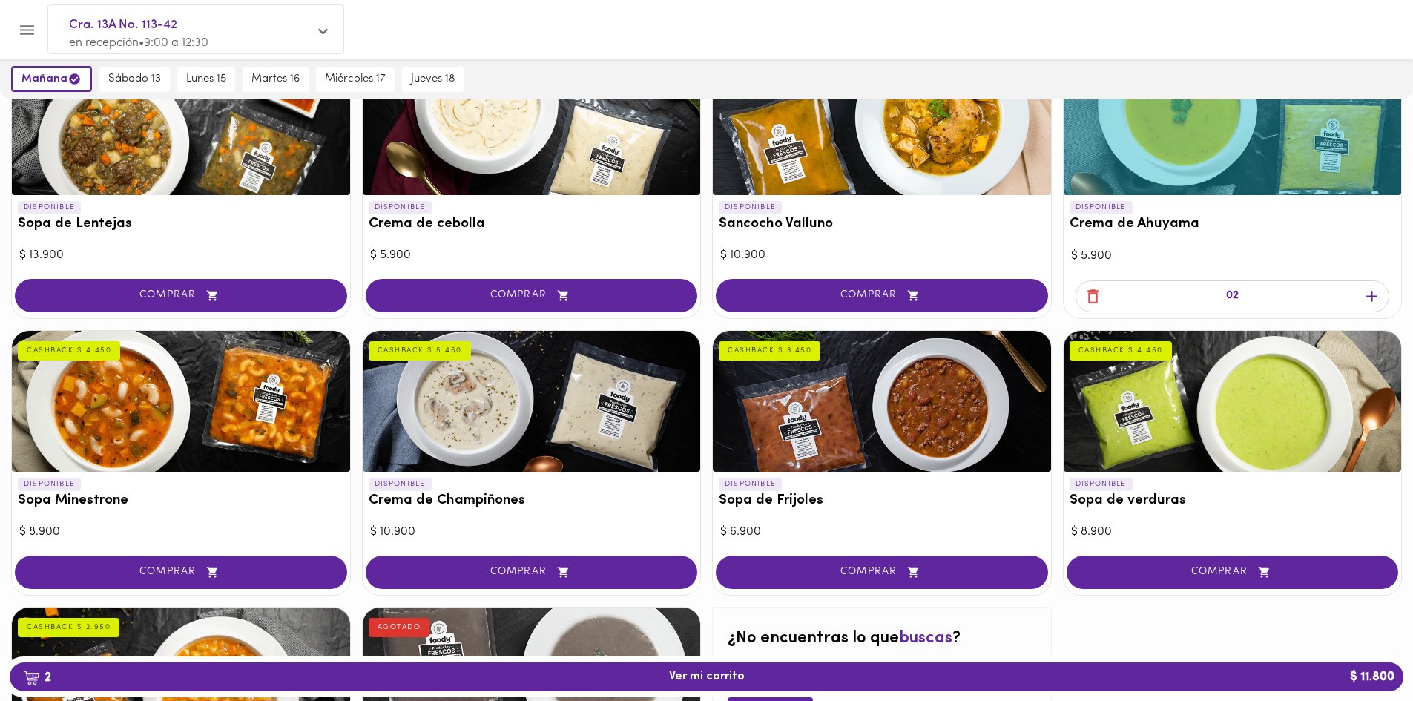
scroll to position [520, 0]
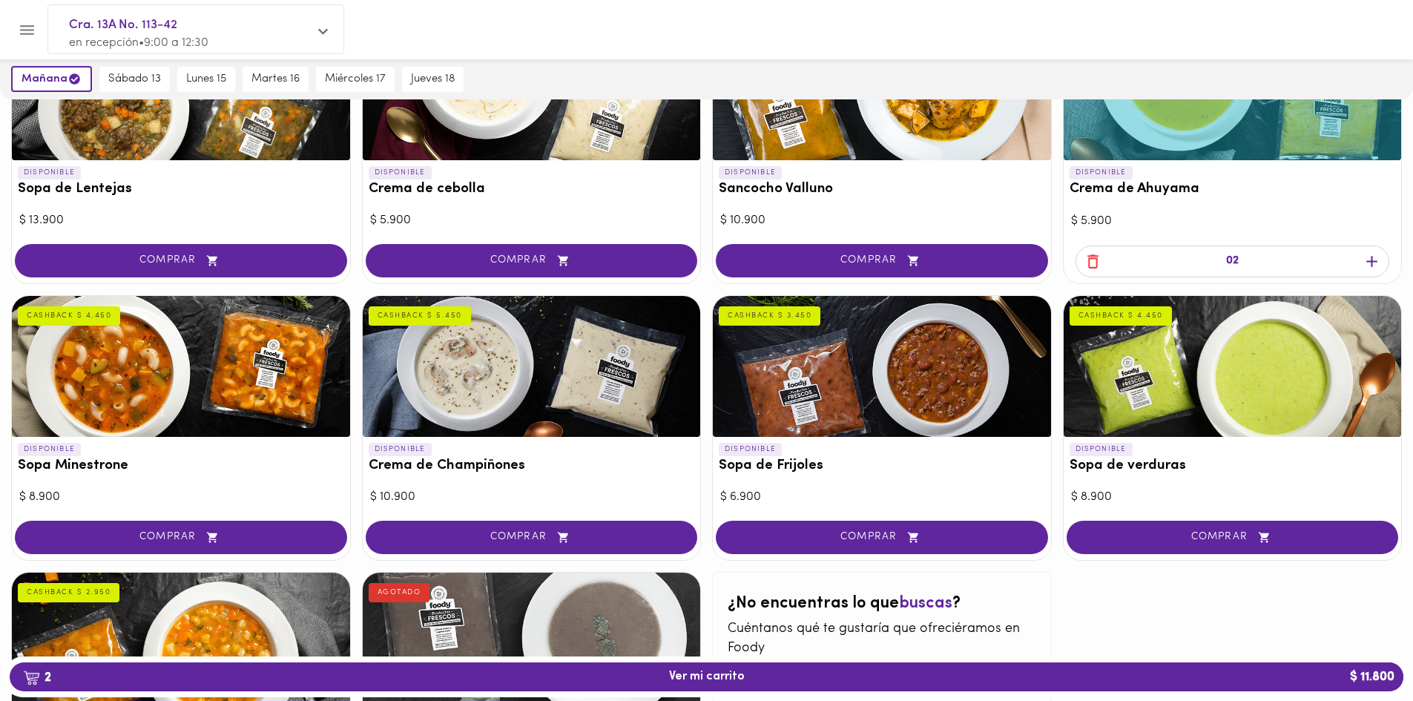
click at [956, 533] on span "COMPRAR" at bounding box center [881, 537] width 295 height 13
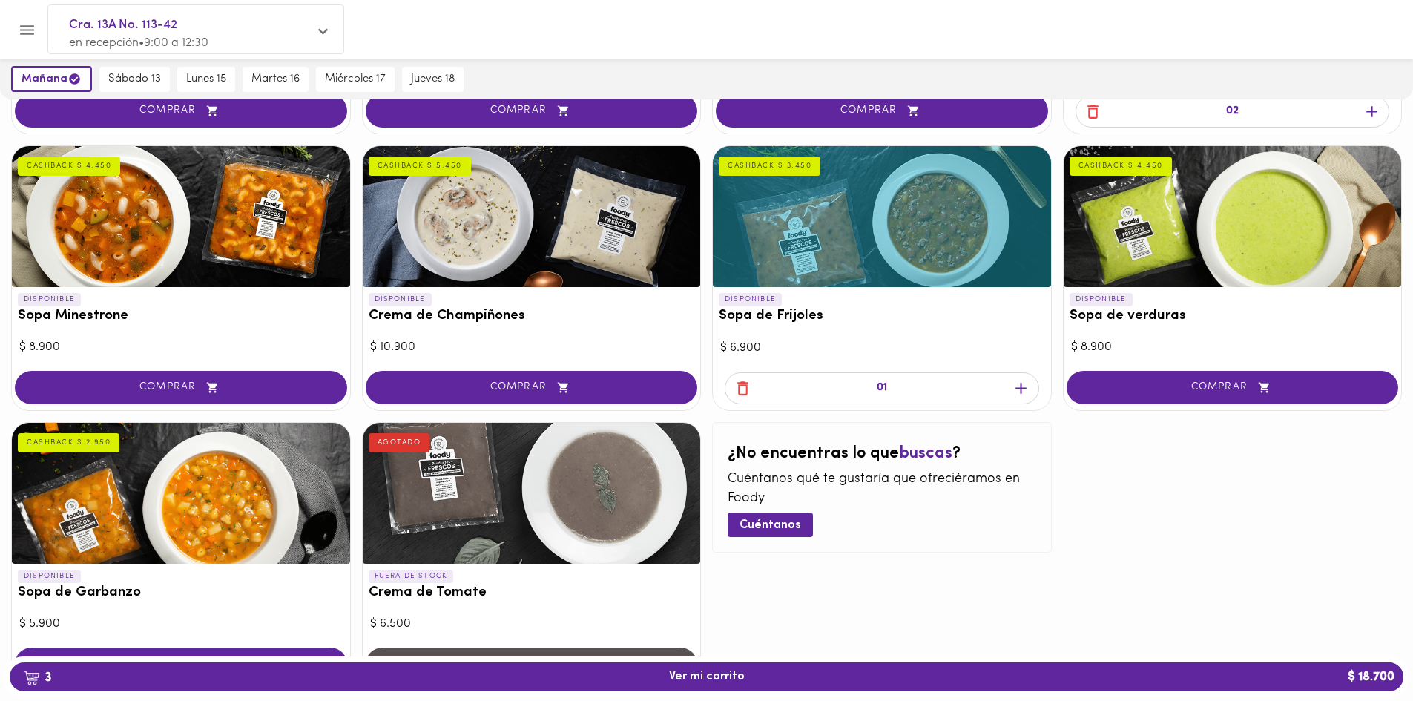
scroll to position [742, 0]
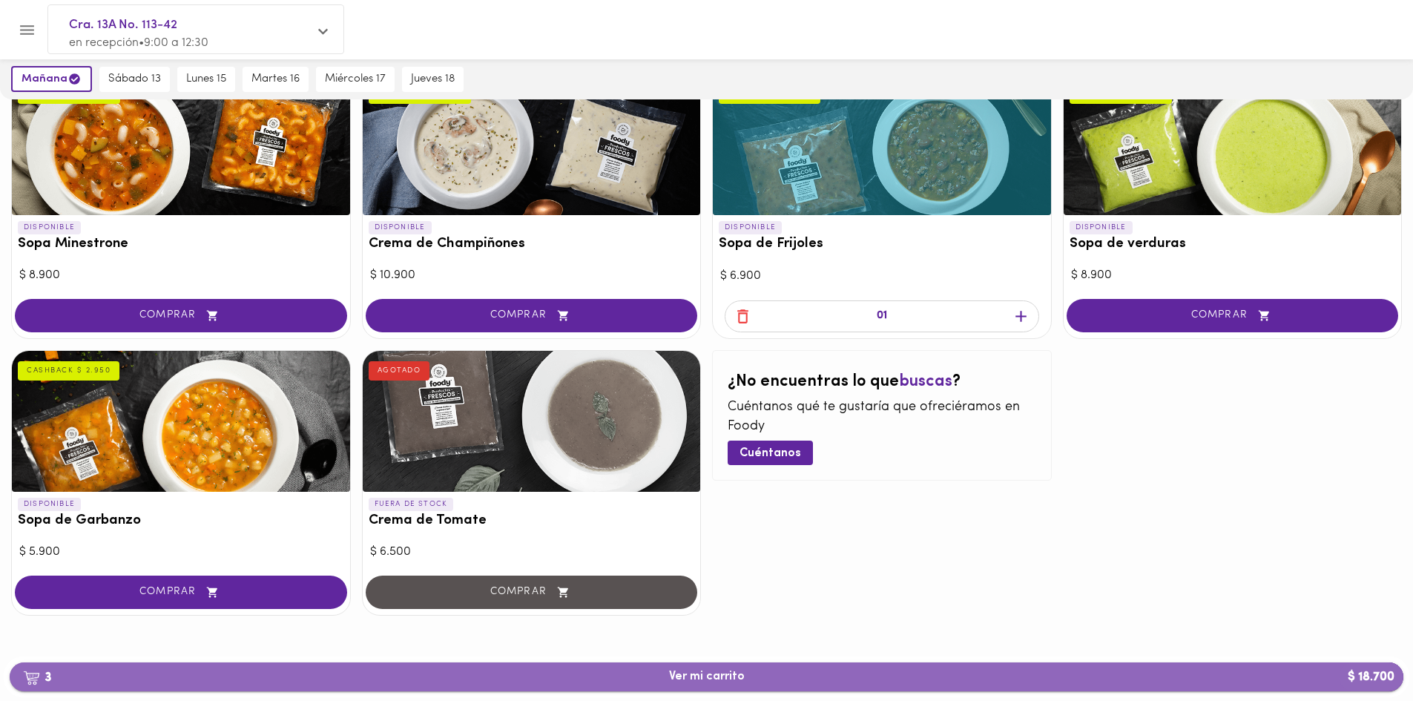
click at [1030, 680] on span "3 Ver mi carrito $ 18.700" at bounding box center [707, 677] width 1370 height 14
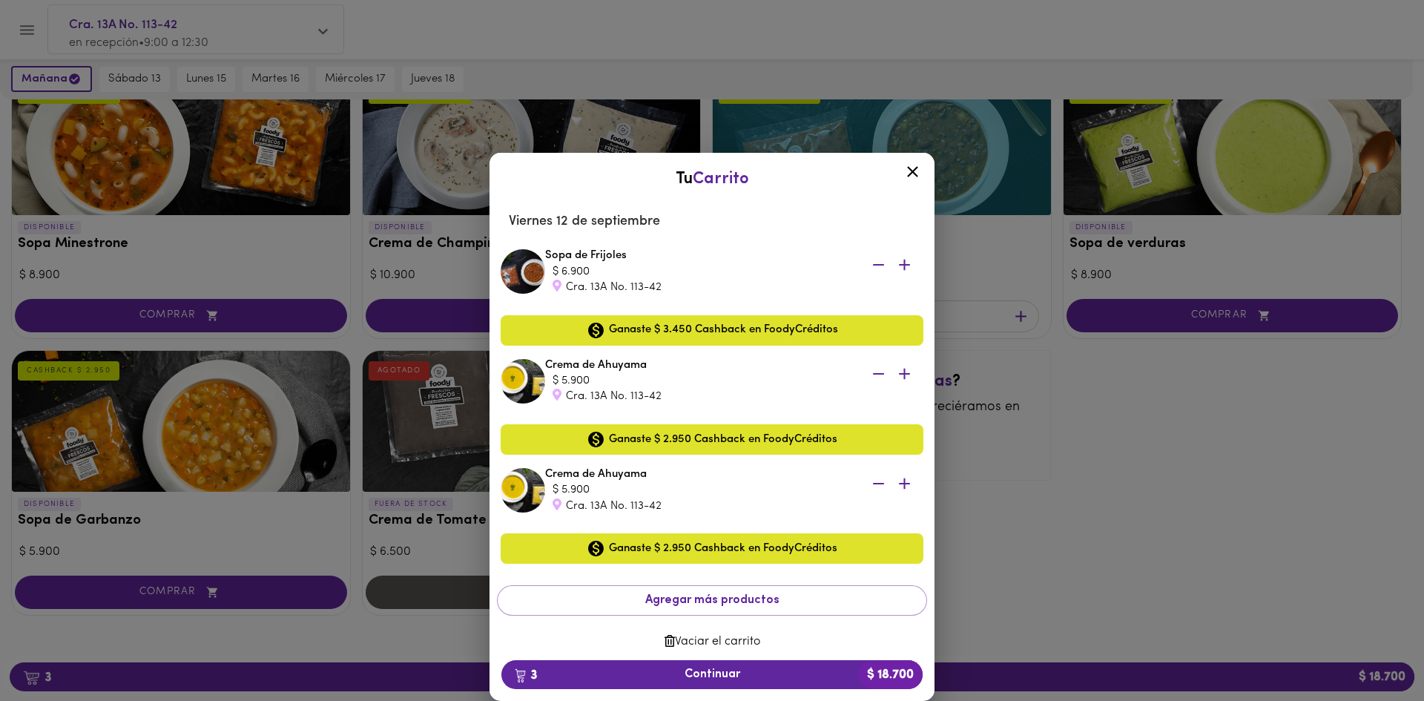
click at [899, 484] on icon "button" at bounding box center [904, 483] width 11 height 11
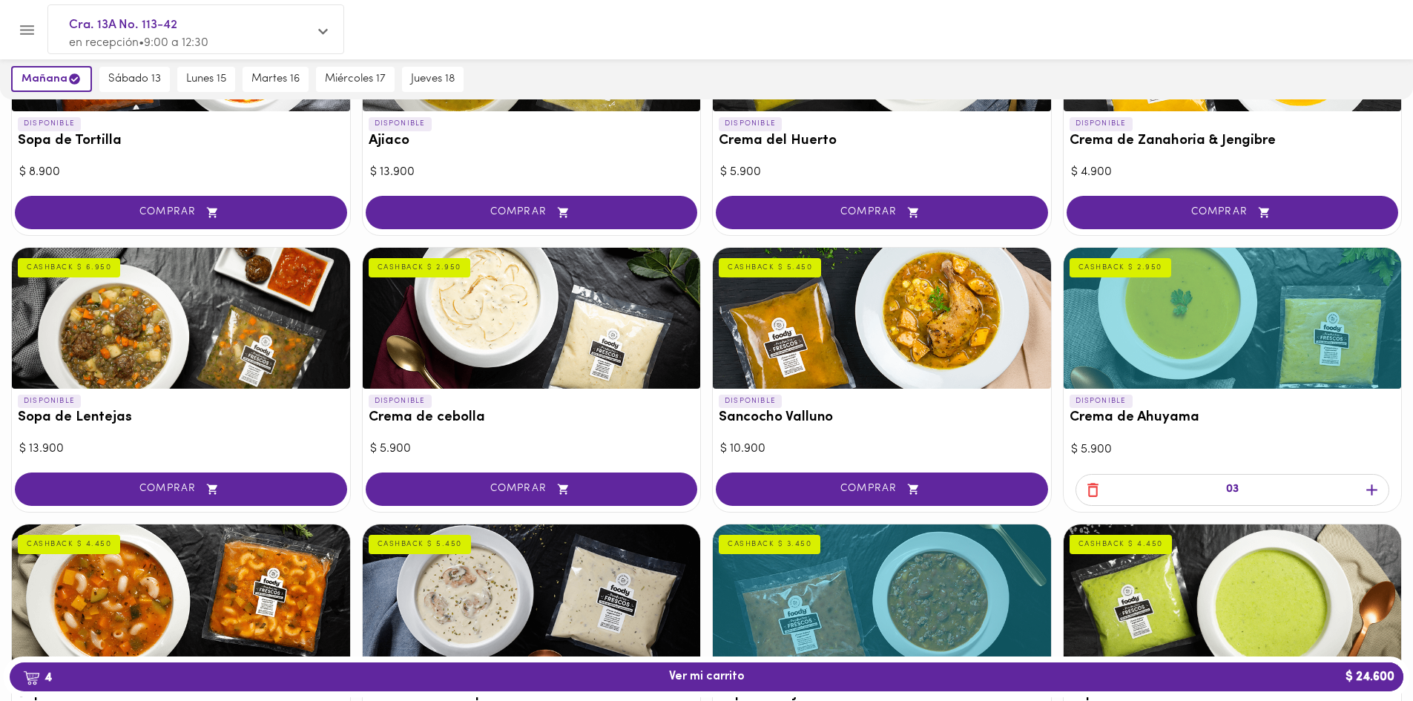
scroll to position [371, 0]
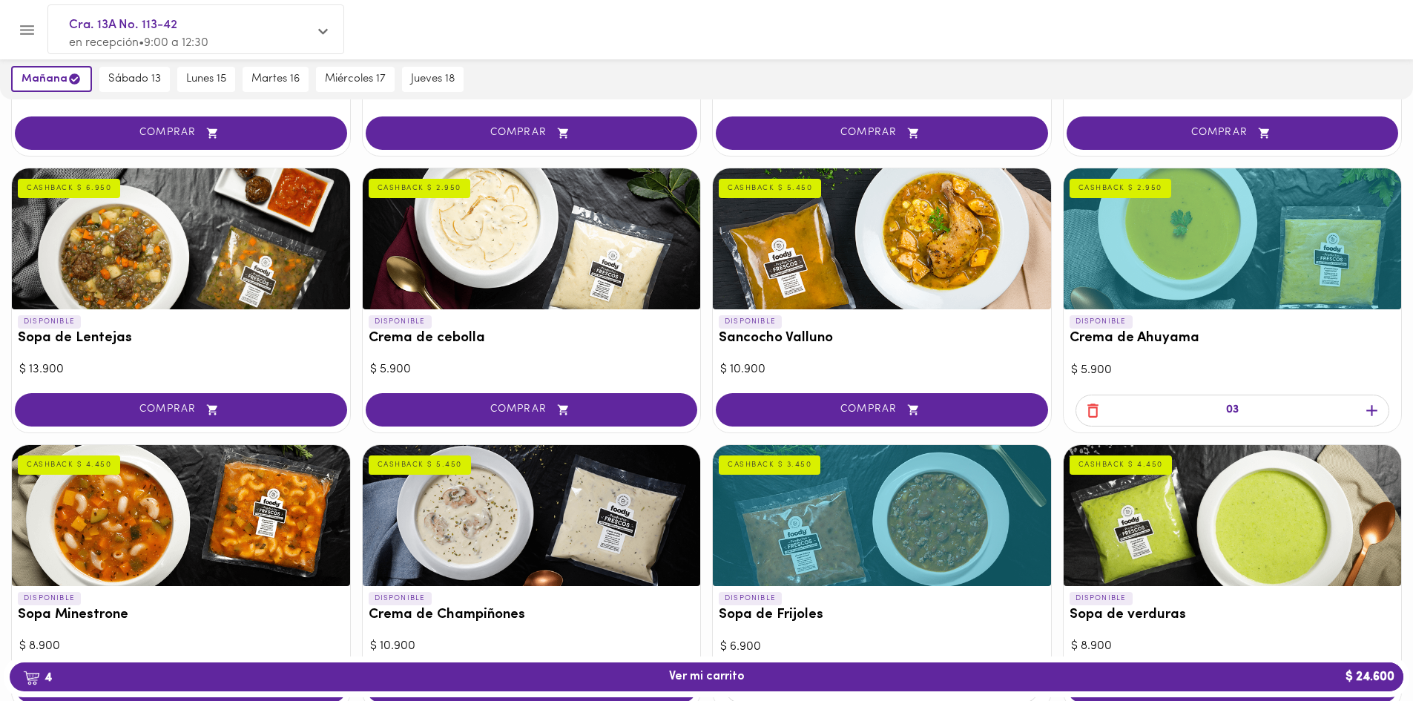
click at [1375, 412] on icon "button" at bounding box center [1372, 410] width 19 height 19
click at [1377, 415] on icon "button" at bounding box center [1372, 410] width 19 height 19
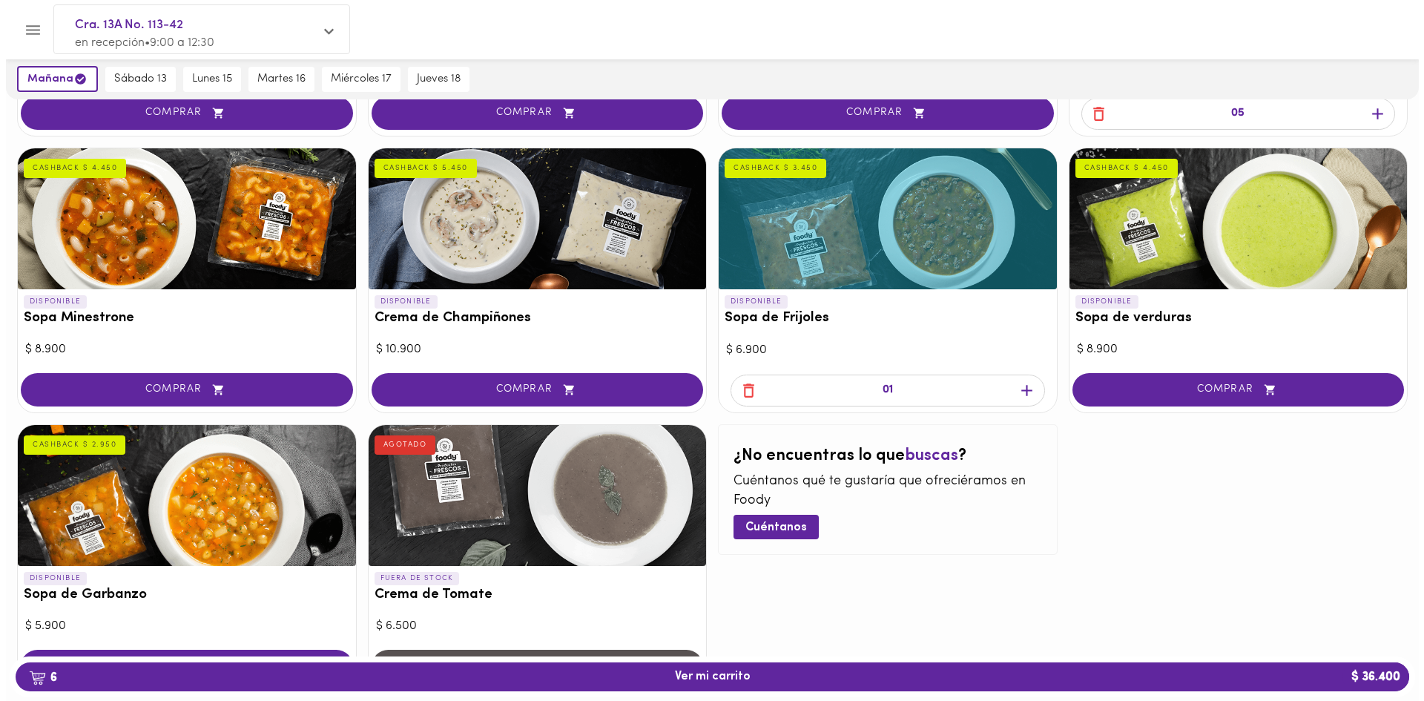
scroll to position [593, 0]
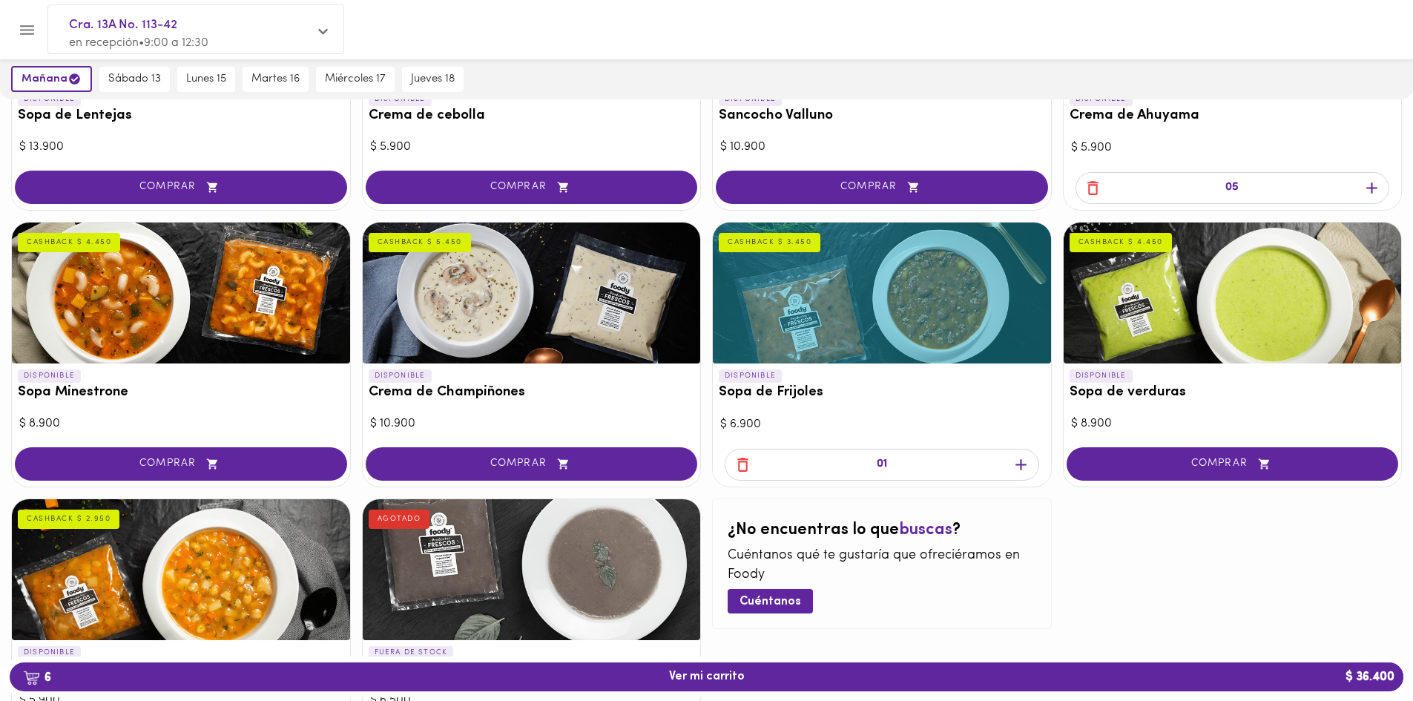
click at [1025, 466] on icon "button" at bounding box center [1021, 464] width 19 height 19
click at [1159, 680] on span "7 Ver mi carrito $ 43.300" at bounding box center [707, 677] width 1370 height 14
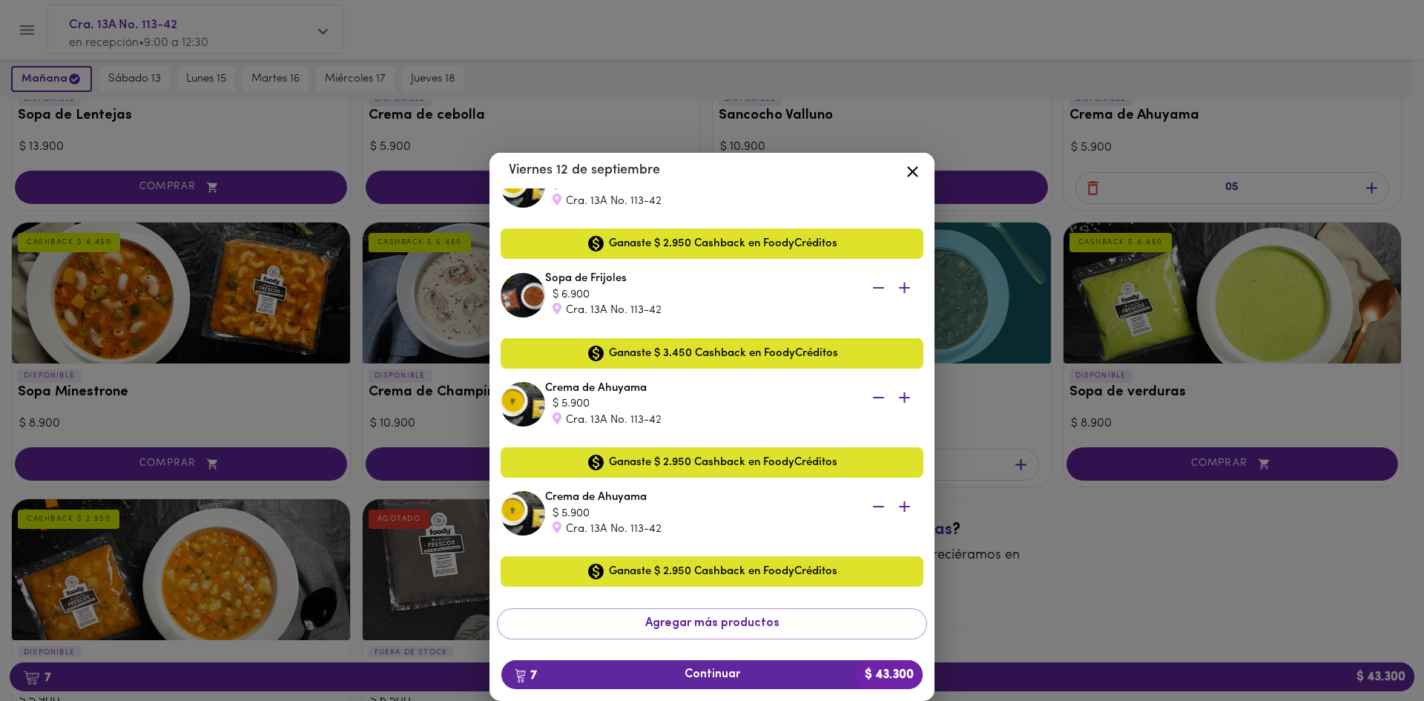
scroll to position [453, 0]
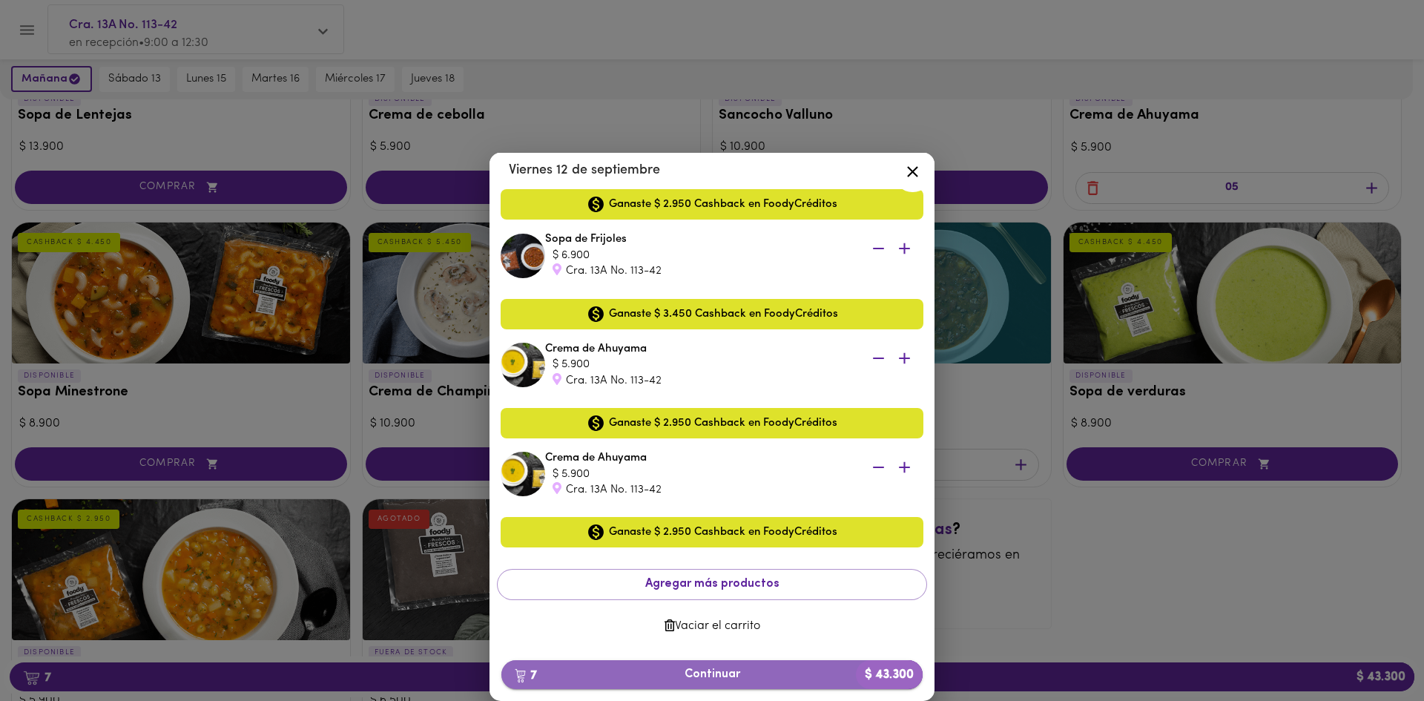
click at [740, 673] on span "7 Continuar $ 43.300" at bounding box center [712, 675] width 398 height 14
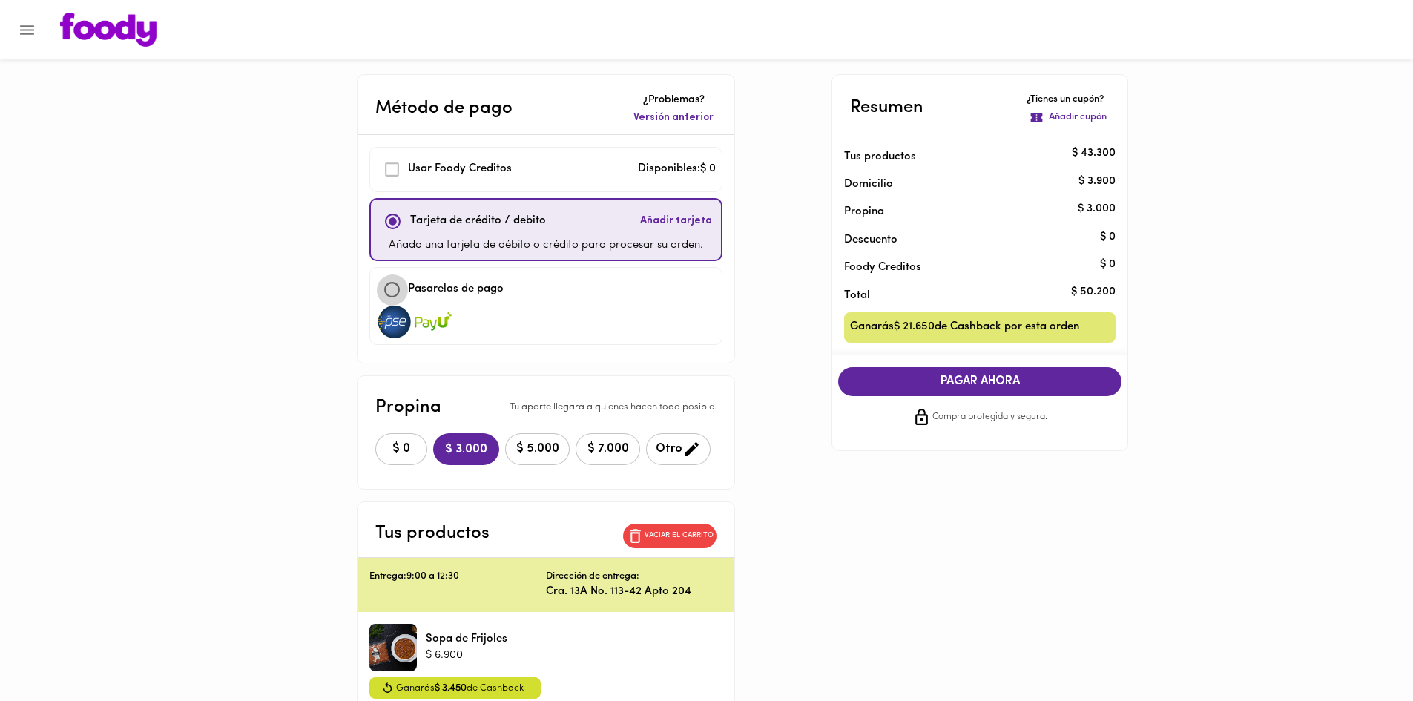
click at [392, 286] on input "checkbox" at bounding box center [392, 290] width 32 height 32
checkbox input "true"
checkbox input "false"
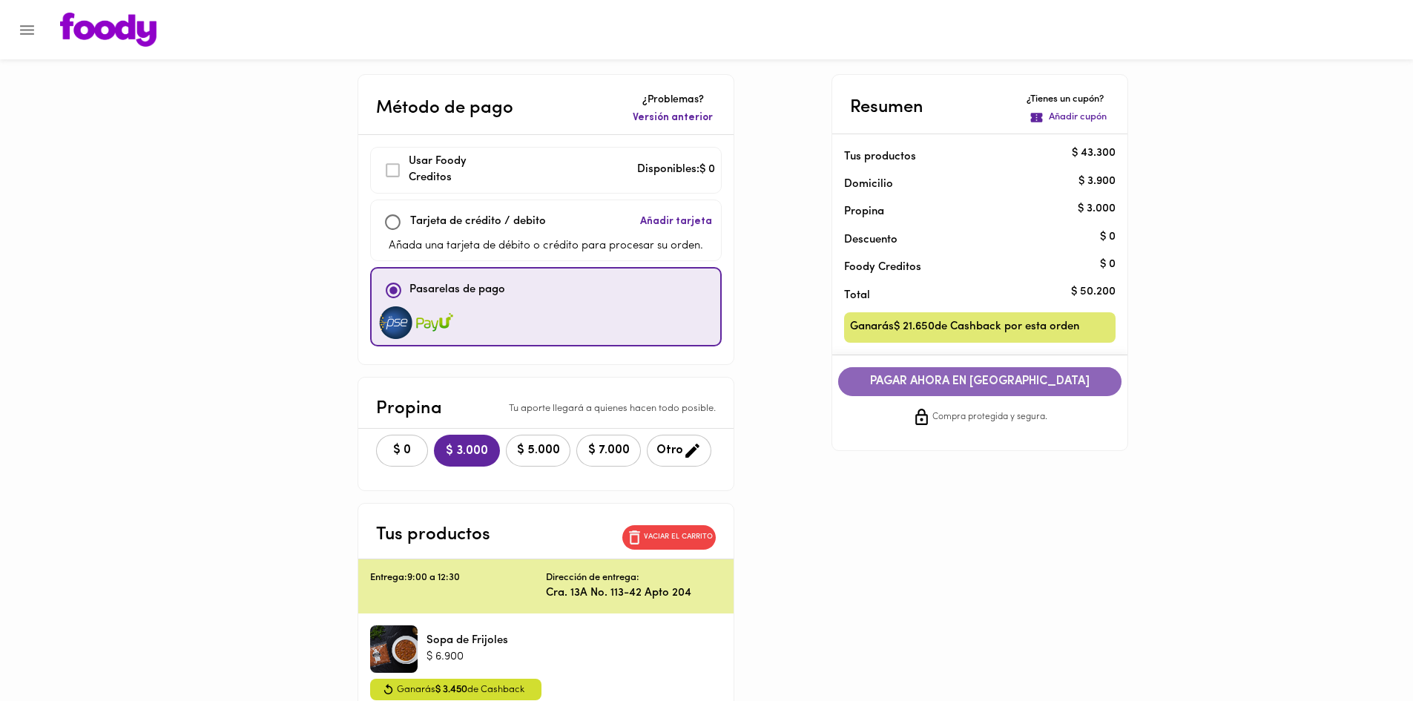
click at [1005, 383] on span "PAGAR AHORA EN PASARELA" at bounding box center [980, 382] width 254 height 14
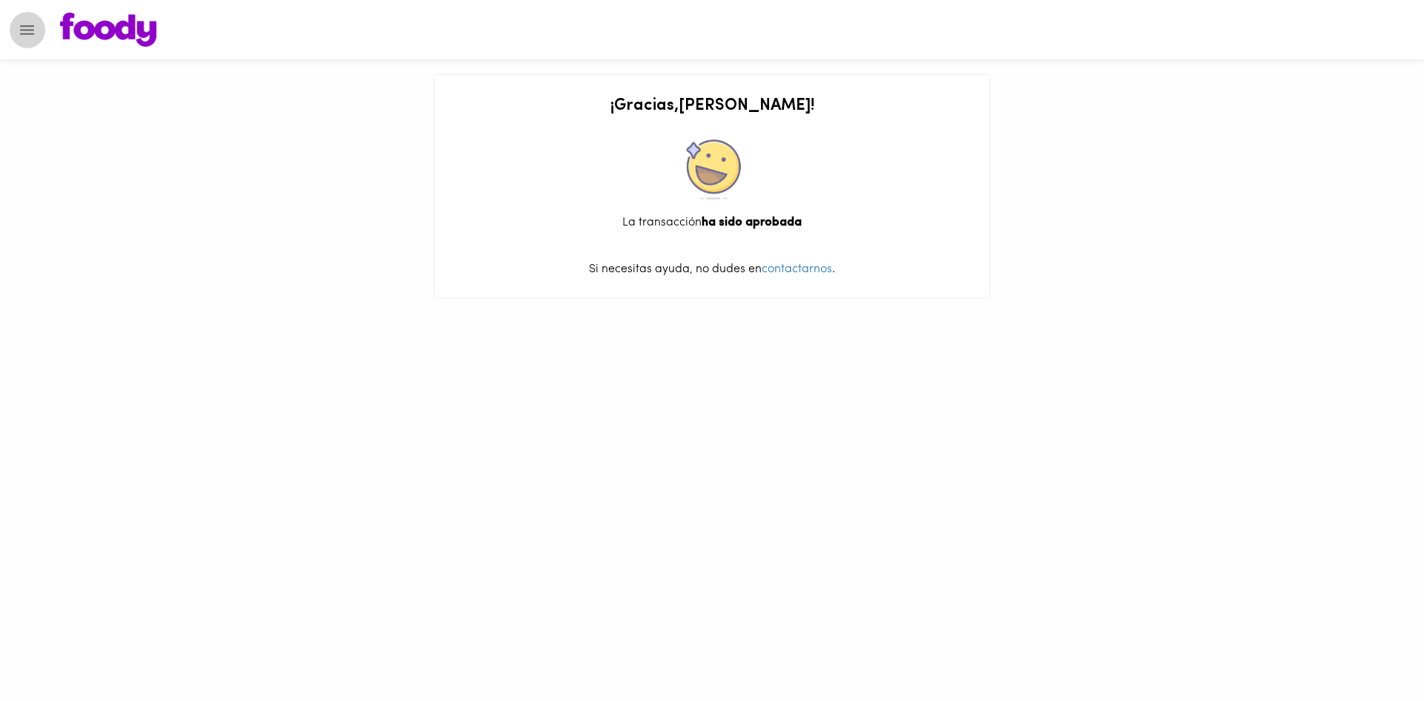
click at [24, 31] on icon "Menu" at bounding box center [27, 30] width 19 height 19
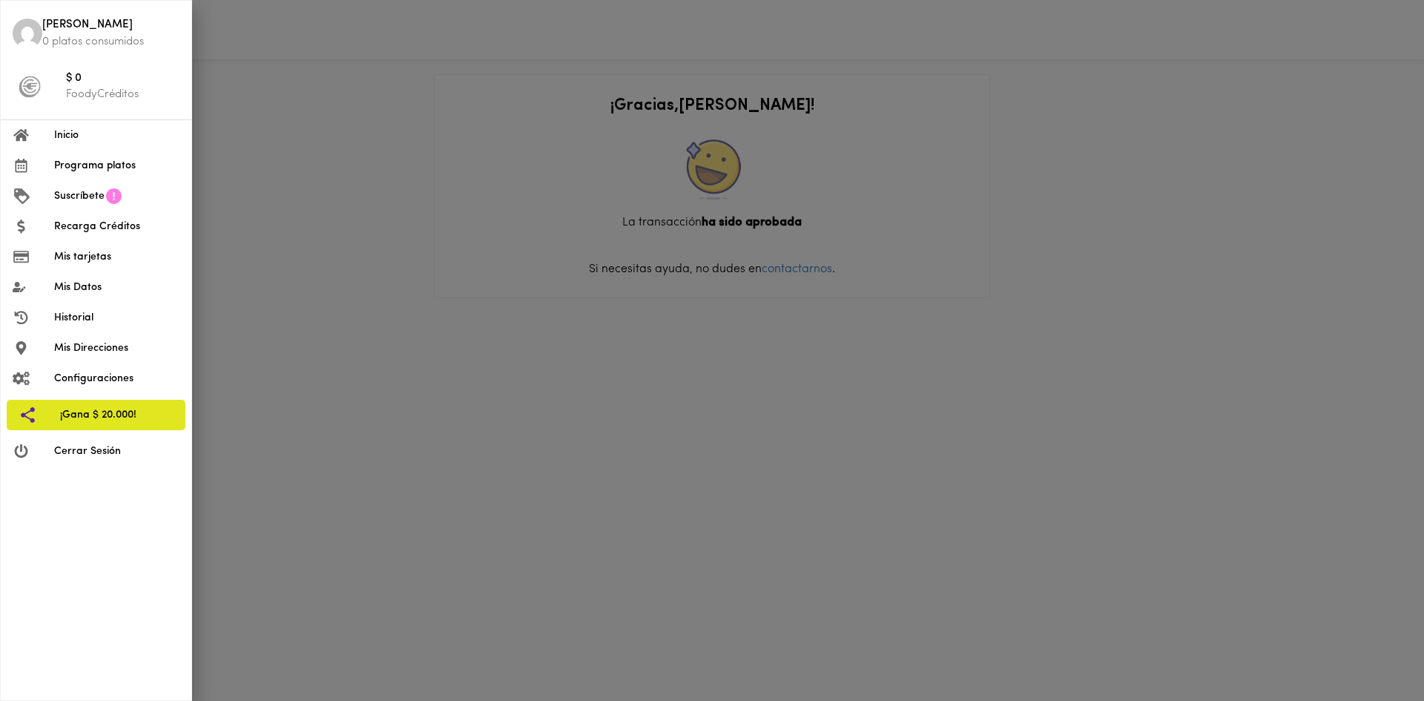
click at [64, 135] on span "Inicio" at bounding box center [116, 136] width 125 height 16
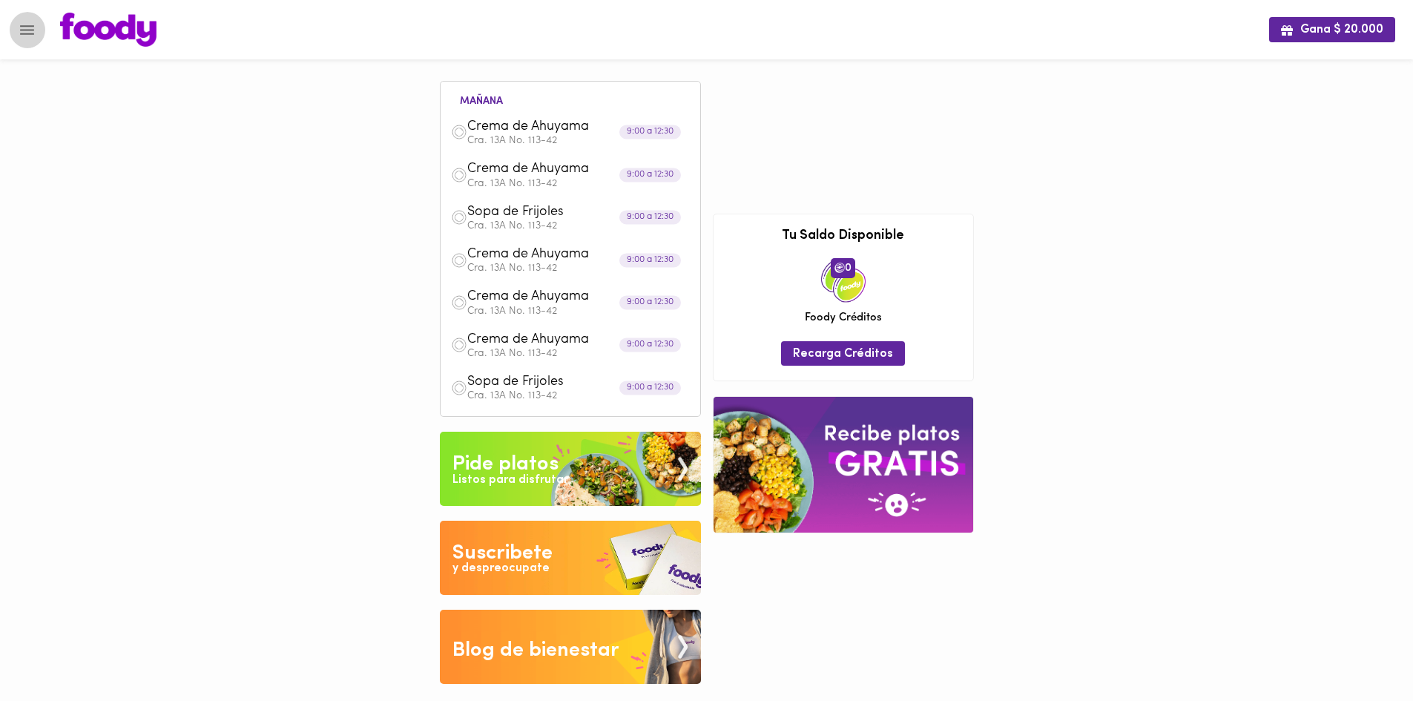
click at [29, 36] on icon "Menu" at bounding box center [27, 30] width 19 height 19
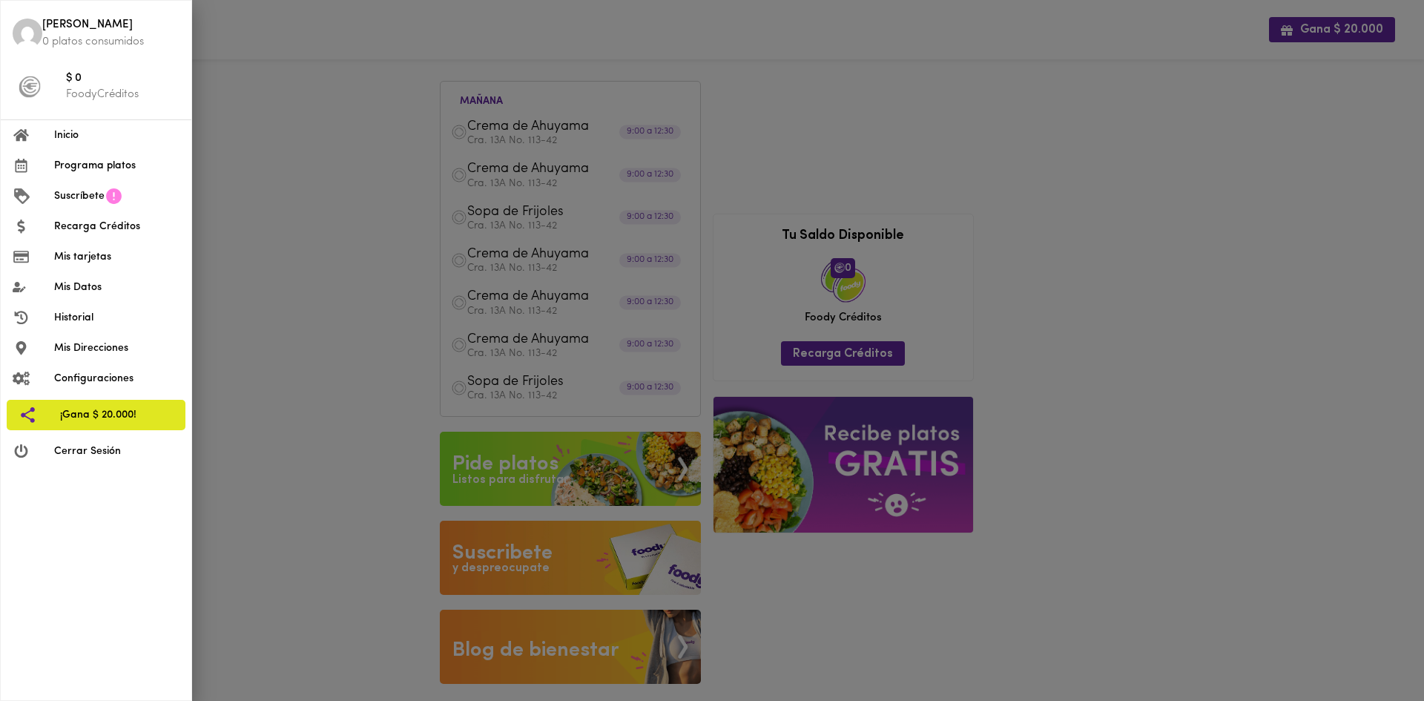
click at [70, 135] on span "Inicio" at bounding box center [116, 136] width 125 height 16
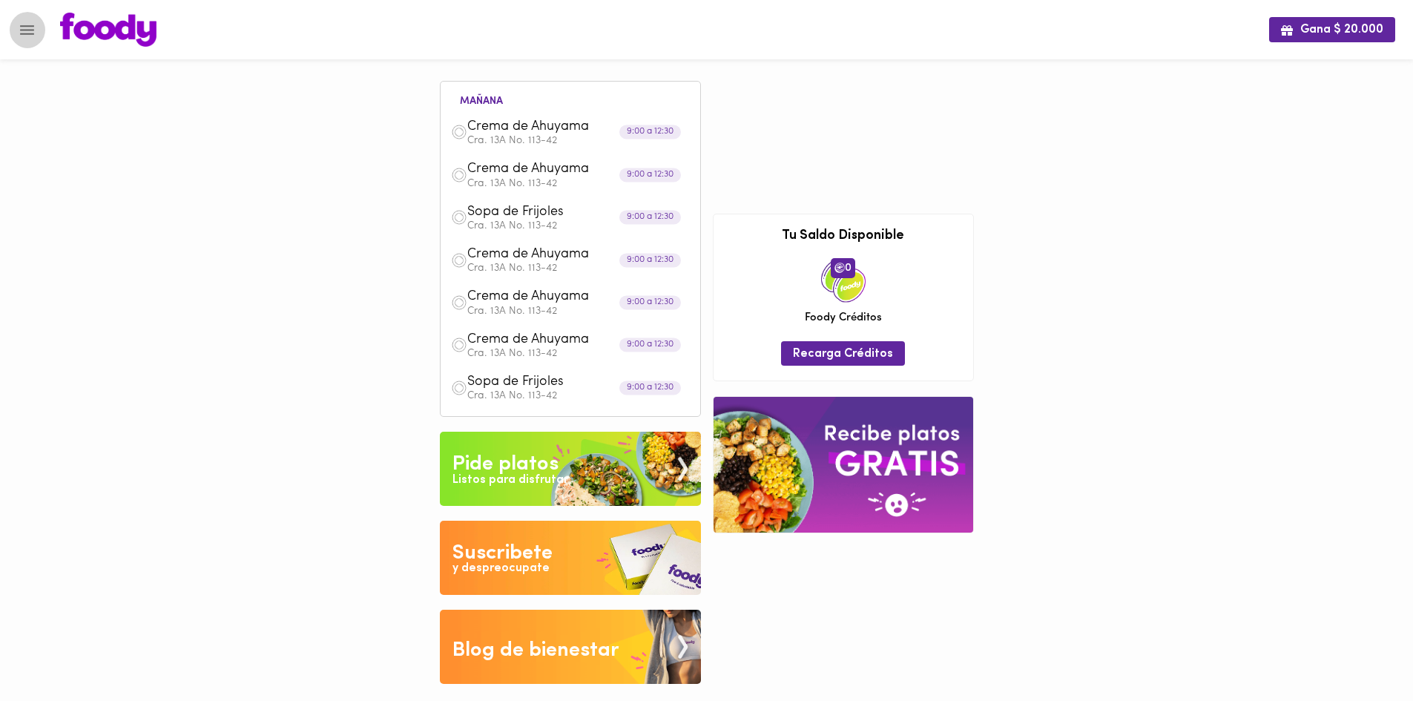
click at [33, 31] on icon "Menu" at bounding box center [27, 30] width 19 height 19
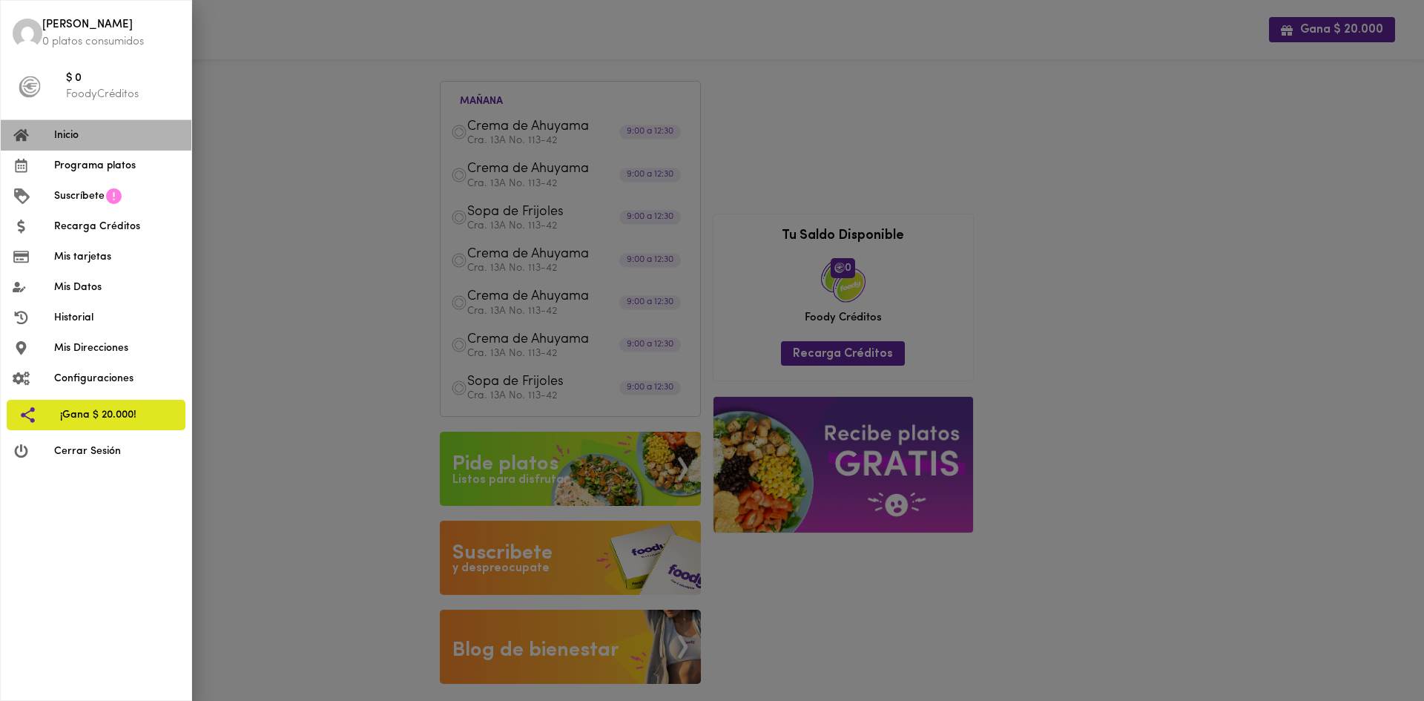
click at [68, 135] on span "Inicio" at bounding box center [116, 136] width 125 height 16
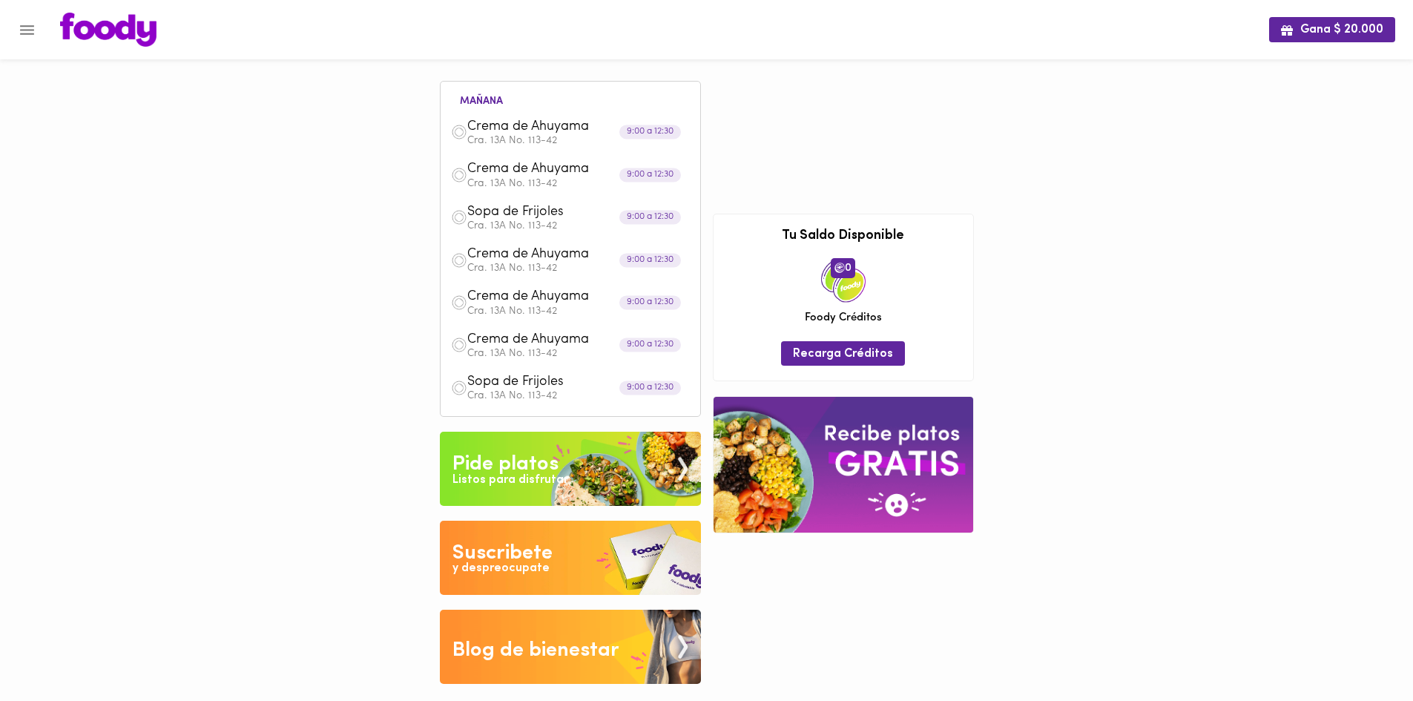
click at [111, 34] on img at bounding box center [108, 30] width 96 height 34
click at [559, 475] on div "Listos para disfrutar" at bounding box center [510, 480] width 116 height 17
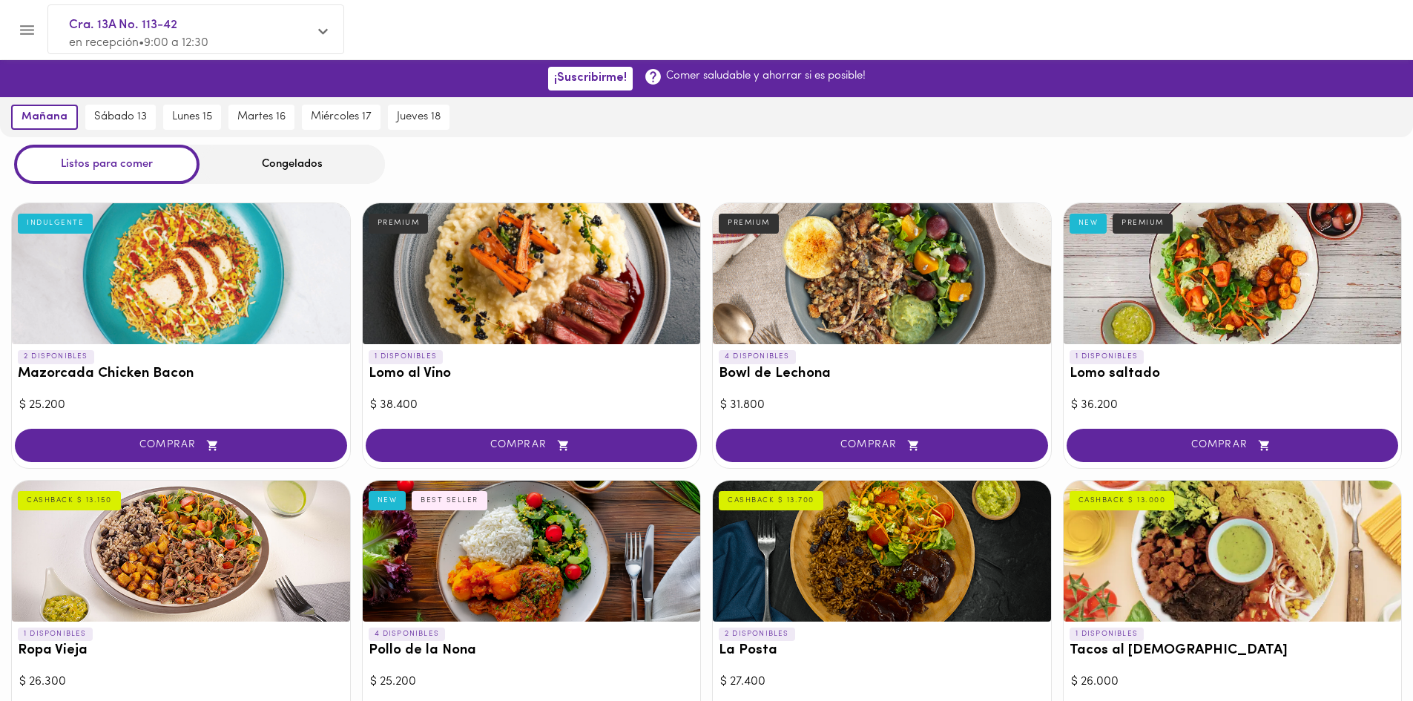
click at [25, 33] on icon "Menu" at bounding box center [27, 30] width 19 height 19
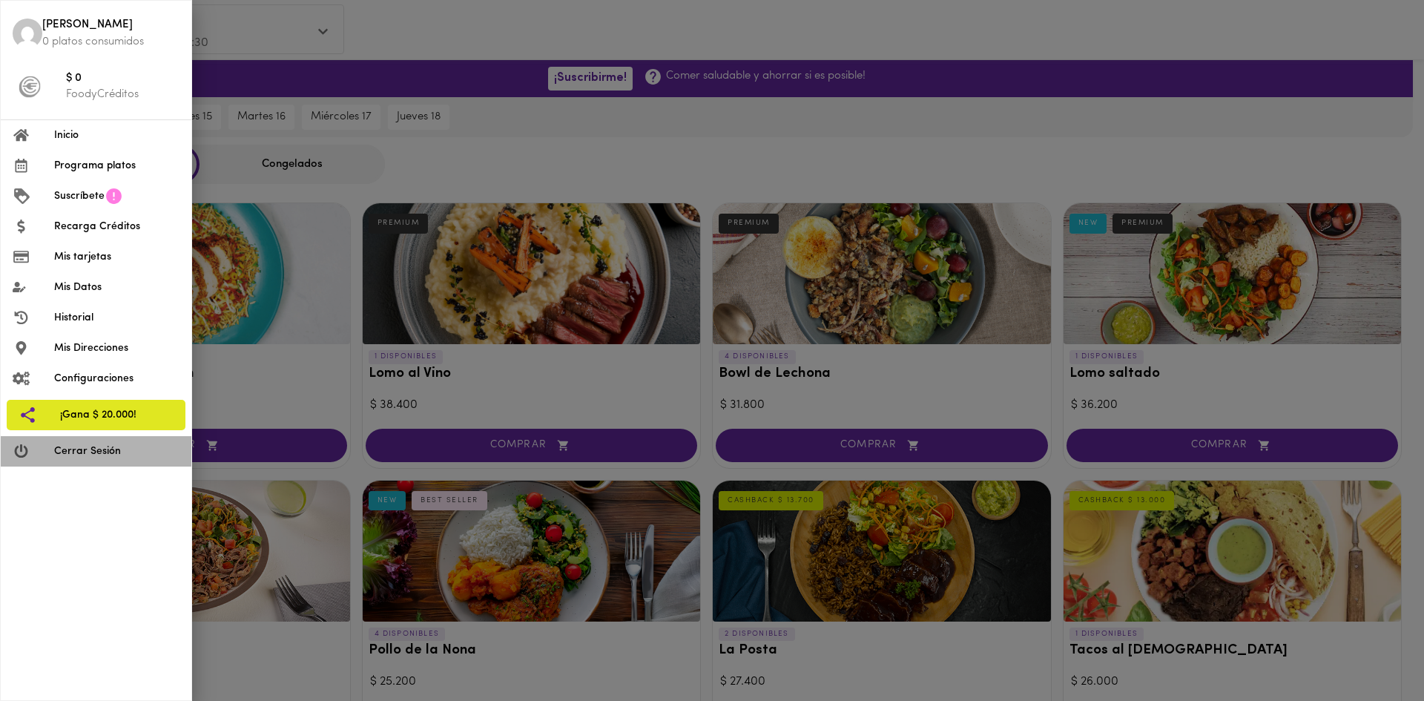
click at [78, 454] on span "Cerrar Sesión" at bounding box center [116, 452] width 125 height 16
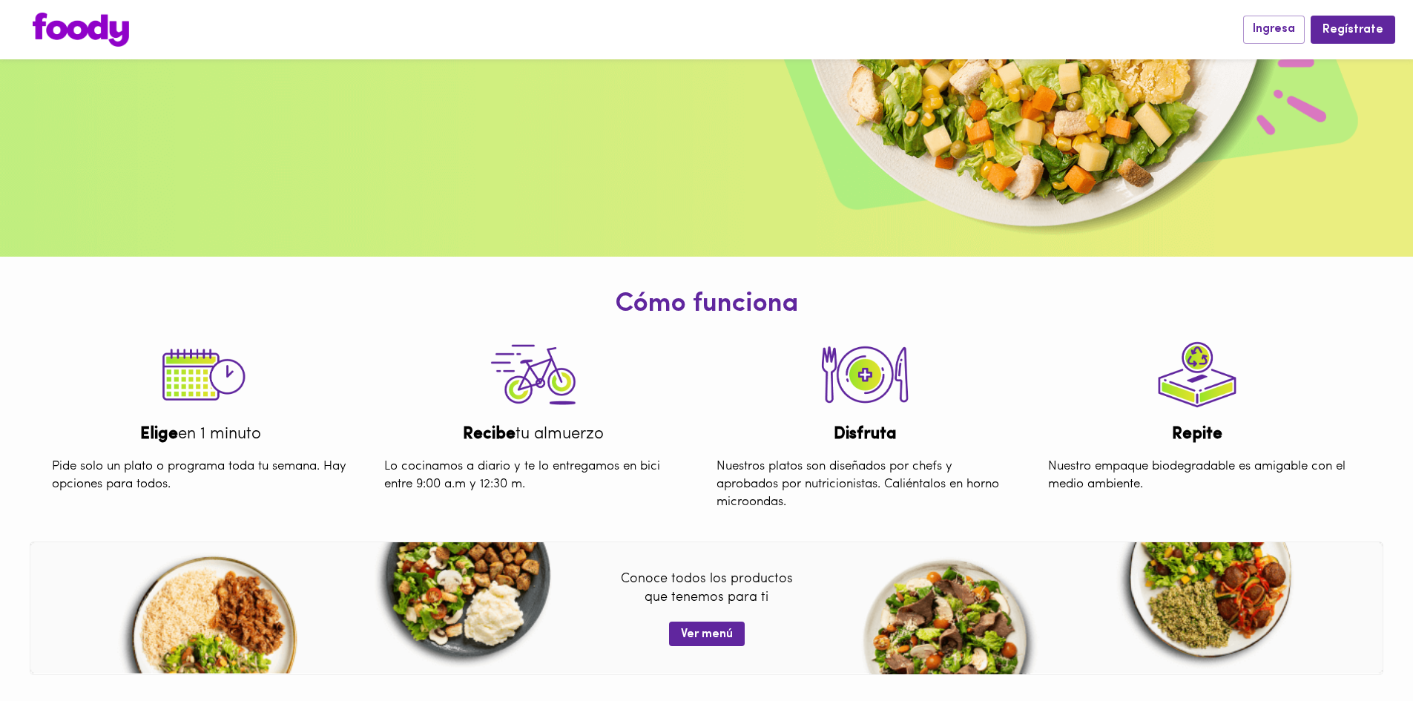
scroll to position [117, 0]
